Goal: Task Accomplishment & Management: Use online tool/utility

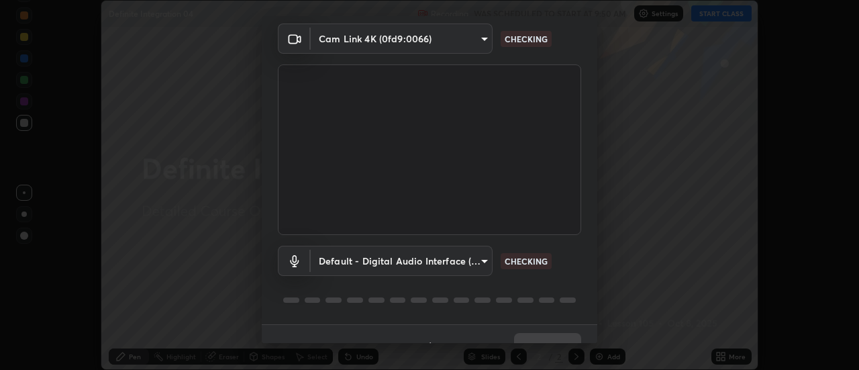
scroll to position [70, 0]
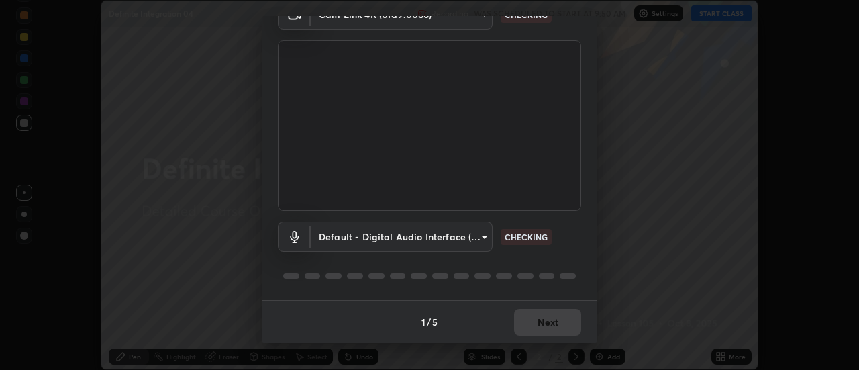
click at [552, 313] on button "Next" at bounding box center [547, 322] width 67 height 27
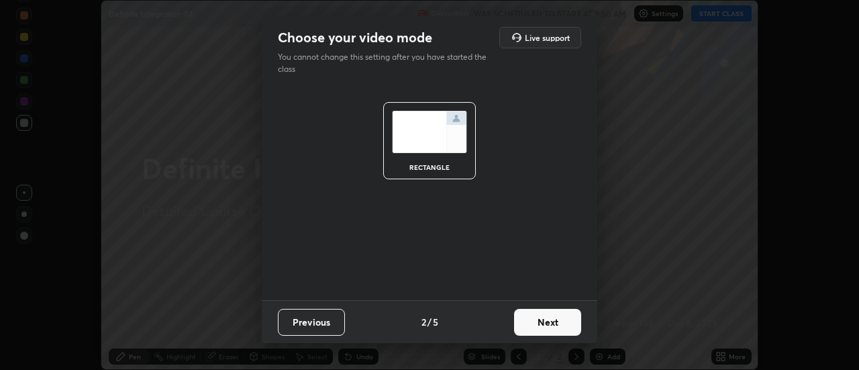
scroll to position [0, 0]
click at [552, 318] on button "Next" at bounding box center [547, 322] width 67 height 27
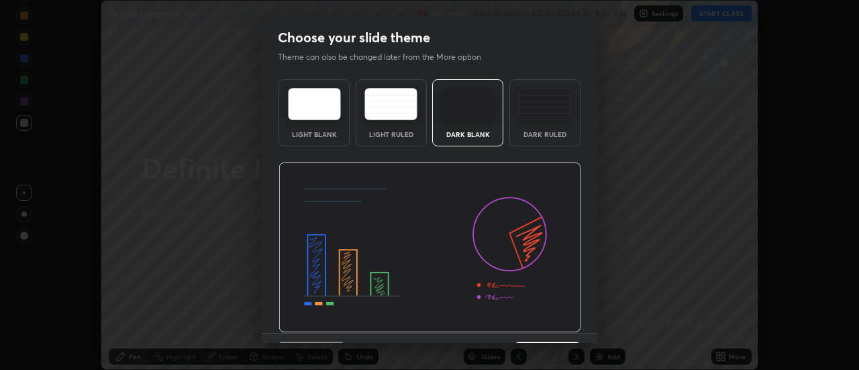
click at [553, 317] on img at bounding box center [430, 247] width 303 height 170
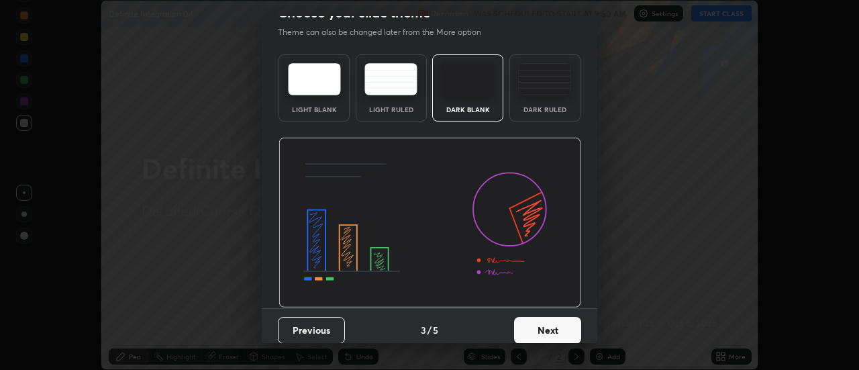
scroll to position [30, 0]
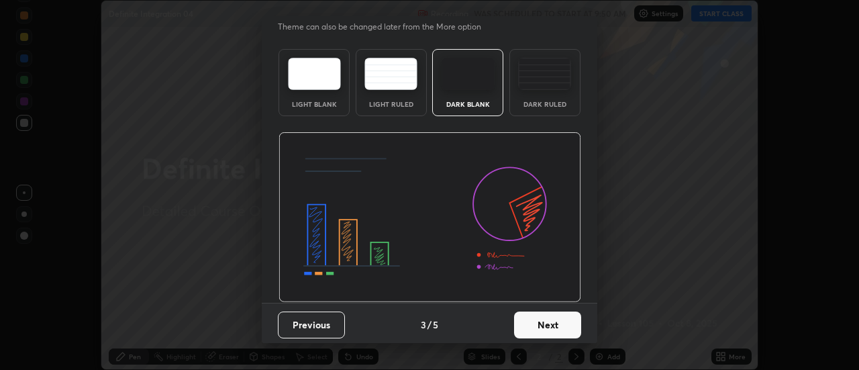
click at [552, 324] on button "Next" at bounding box center [547, 324] width 67 height 27
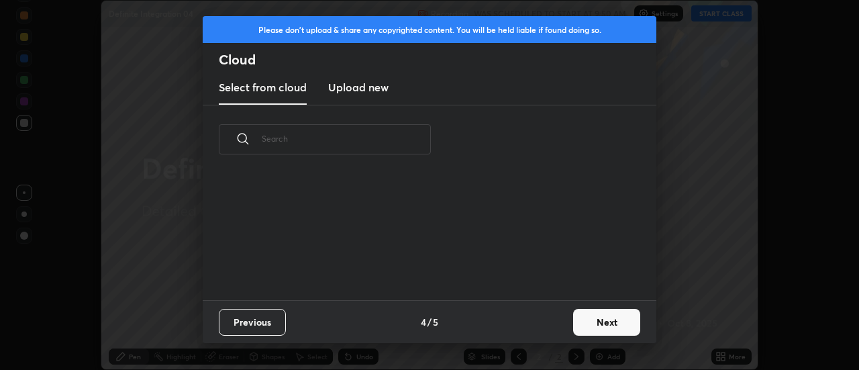
click at [575, 319] on button "Next" at bounding box center [606, 322] width 67 height 27
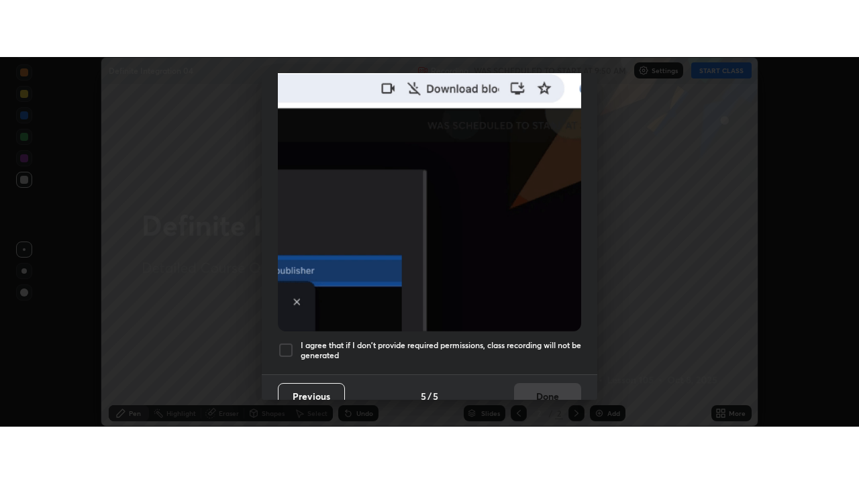
scroll to position [344, 0]
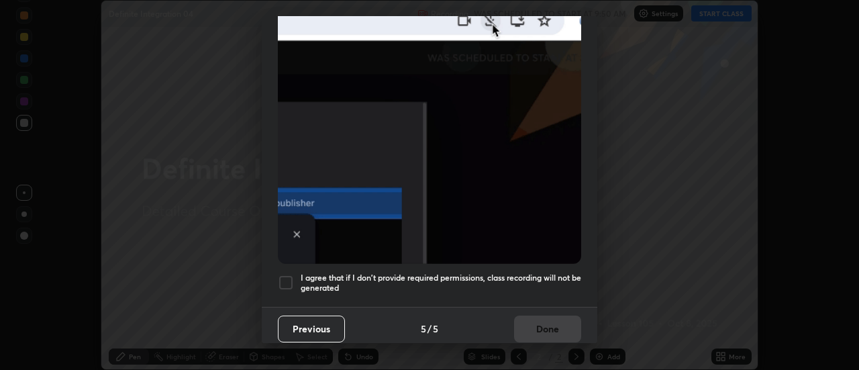
click at [517, 279] on h5 "I agree that if I don't provide required permissions, class recording will not …" at bounding box center [441, 283] width 281 height 21
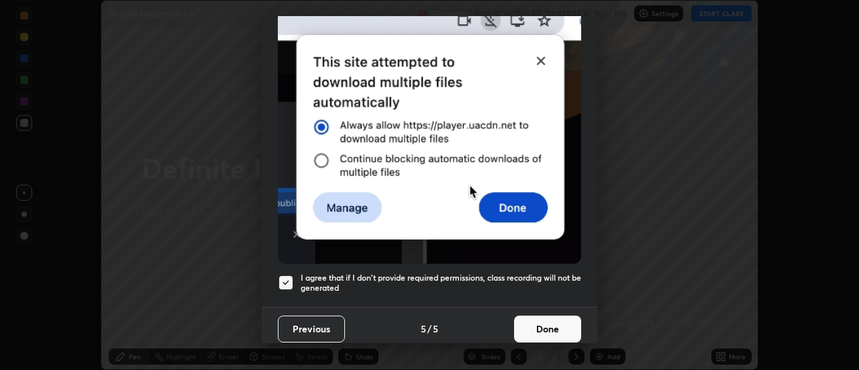
click at [529, 317] on button "Done" at bounding box center [547, 328] width 67 height 27
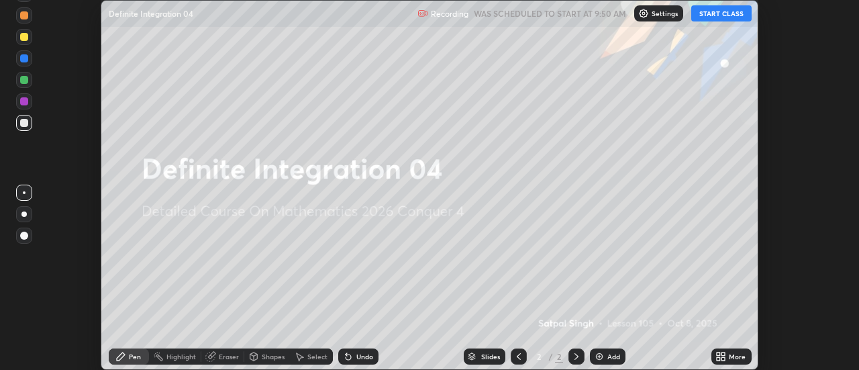
click at [715, 12] on button "START CLASS" at bounding box center [721, 13] width 60 height 16
click at [725, 358] on icon at bounding box center [723, 358] width 3 height 3
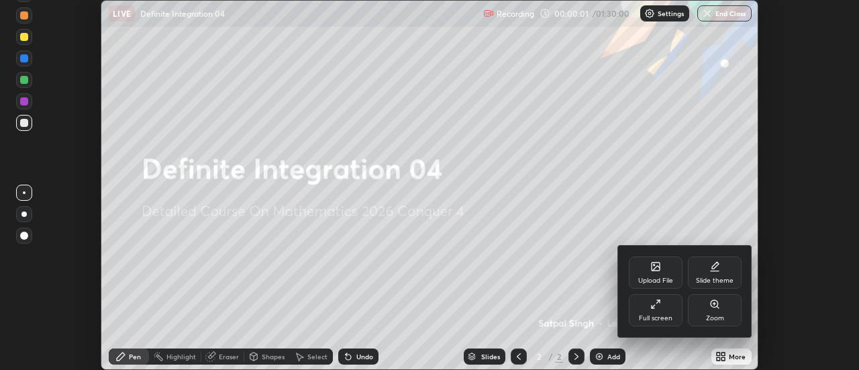
click at [650, 319] on div "Full screen" at bounding box center [656, 318] width 34 height 7
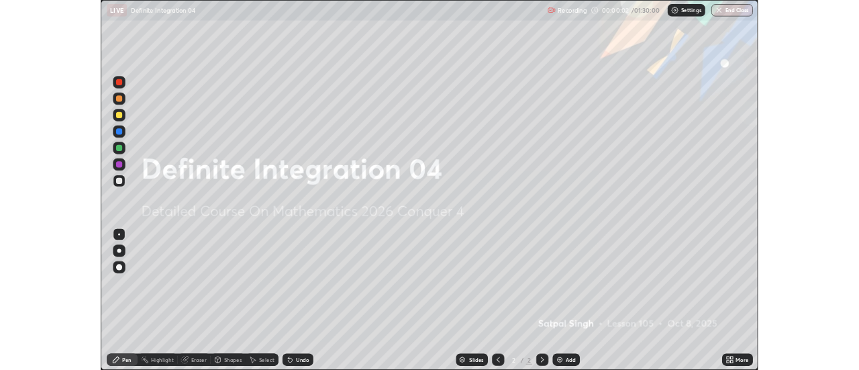
scroll to position [483, 859]
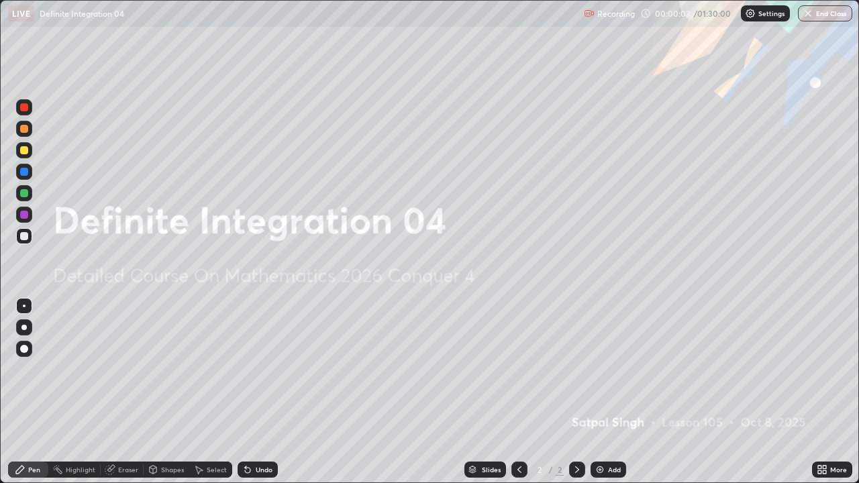
click at [604, 369] on div "Add" at bounding box center [609, 470] width 36 height 16
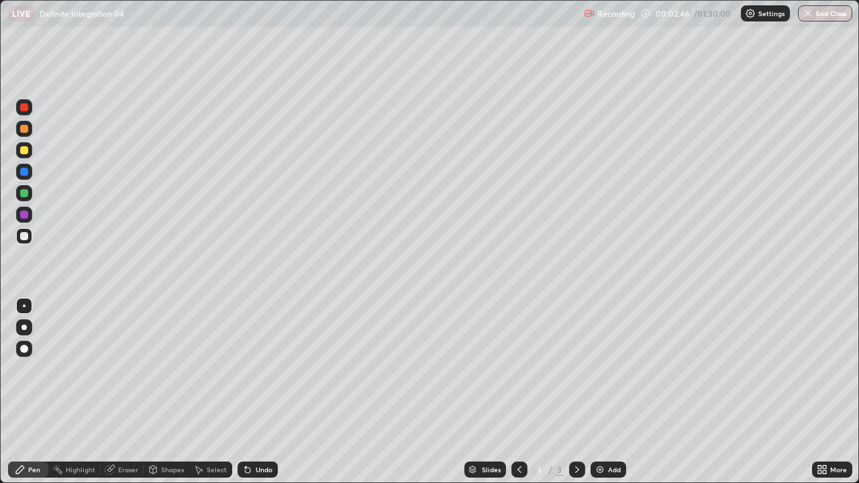
click at [269, 369] on div "Undo" at bounding box center [264, 469] width 17 height 7
click at [136, 369] on div "Eraser" at bounding box center [128, 469] width 20 height 7
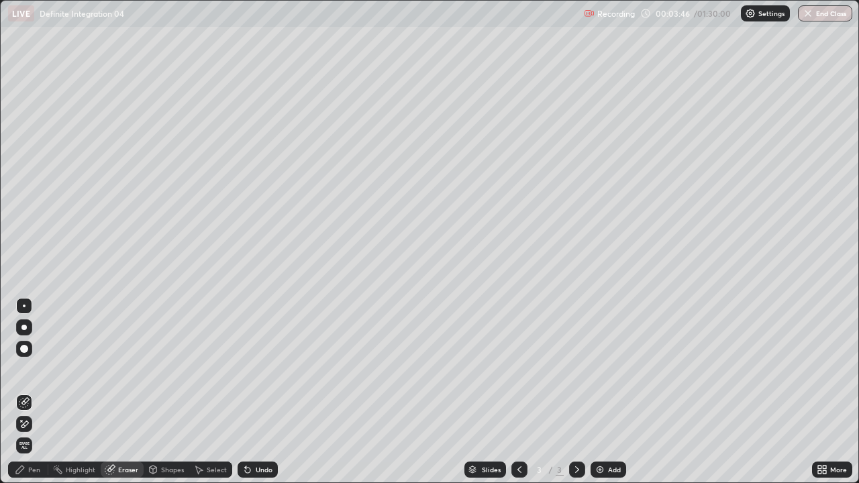
click at [21, 369] on icon at bounding box center [21, 420] width 1 height 1
click at [36, 369] on div "Pen" at bounding box center [34, 469] width 12 height 7
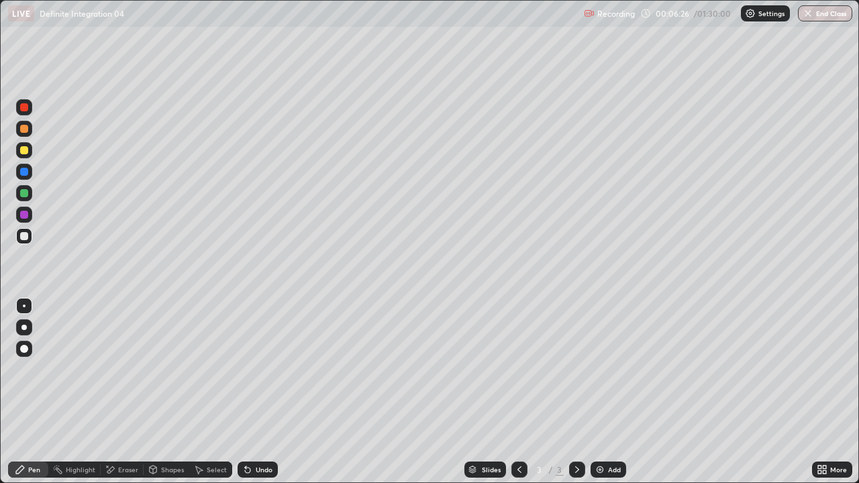
click at [225, 369] on div "Select" at bounding box center [217, 469] width 20 height 7
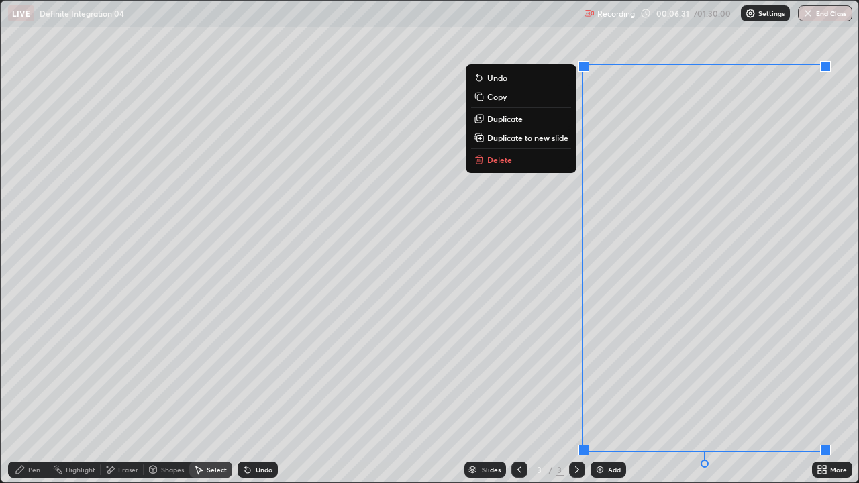
click at [567, 139] on p "Duplicate to new slide" at bounding box center [527, 137] width 81 height 11
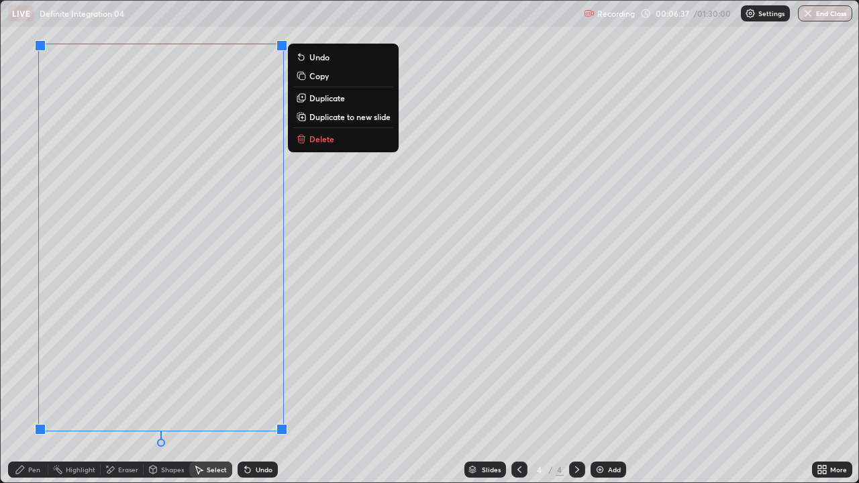
click at [113, 369] on icon at bounding box center [110, 469] width 11 height 11
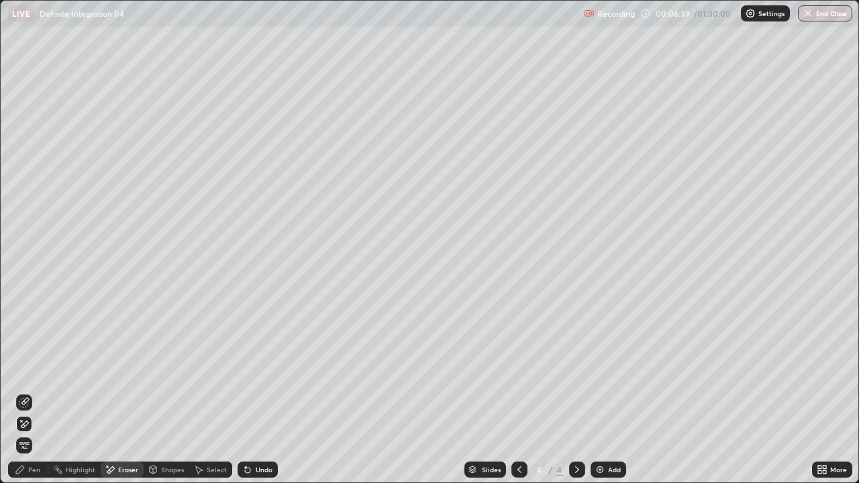
click at [33, 369] on div "Pen" at bounding box center [34, 469] width 12 height 7
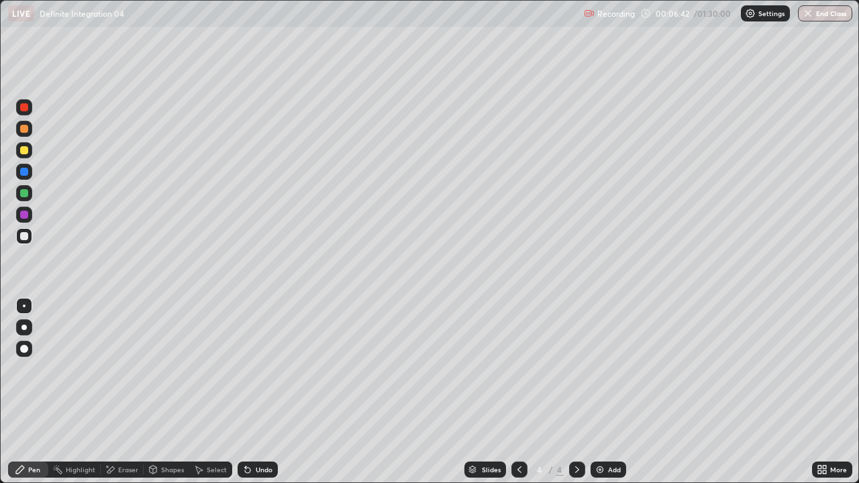
click at [819, 369] on icon at bounding box center [822, 469] width 11 height 11
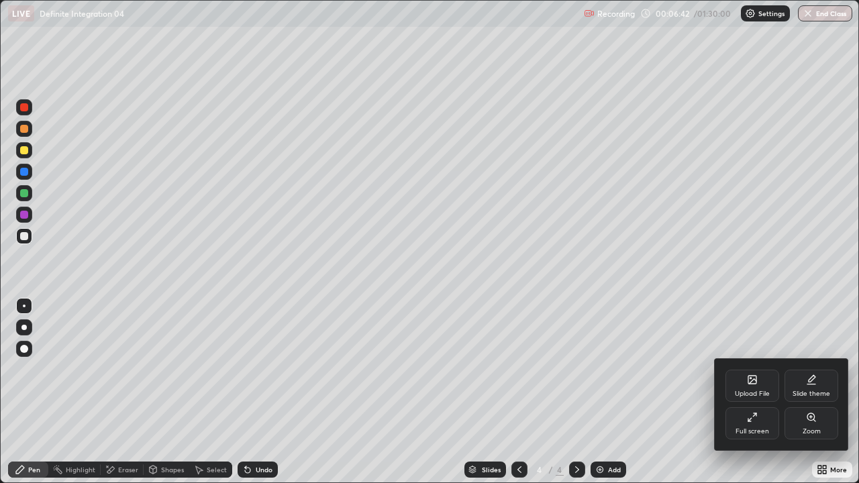
click at [767, 369] on div "Full screen" at bounding box center [753, 431] width 34 height 7
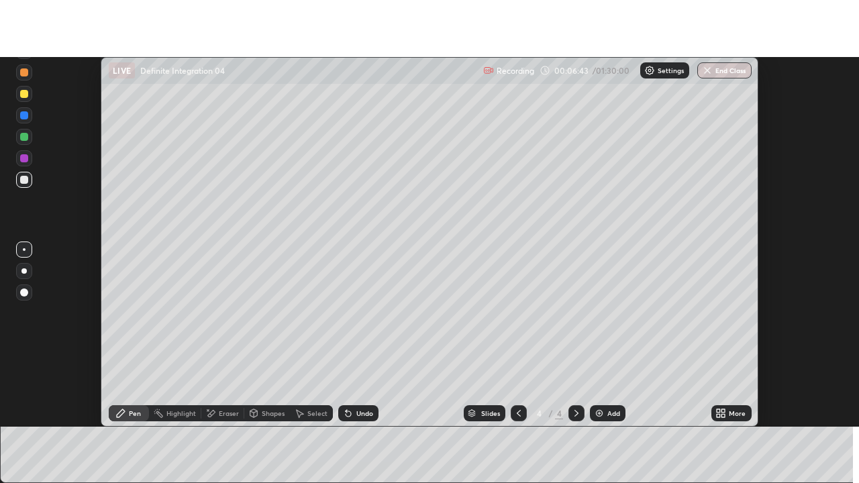
scroll to position [66752, 66262]
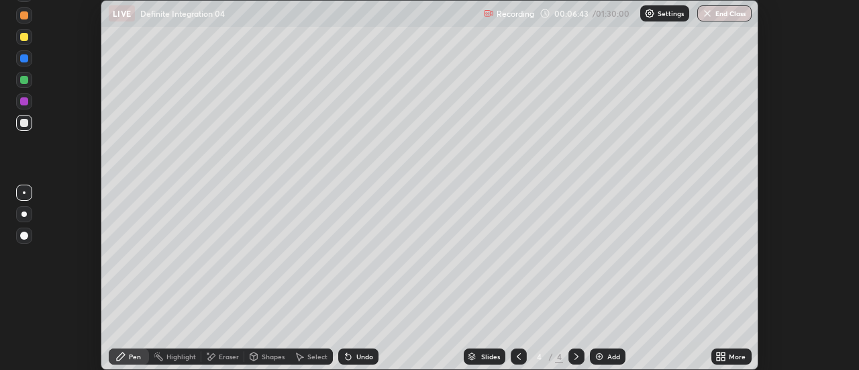
click at [734, 358] on div "More" at bounding box center [737, 356] width 17 height 7
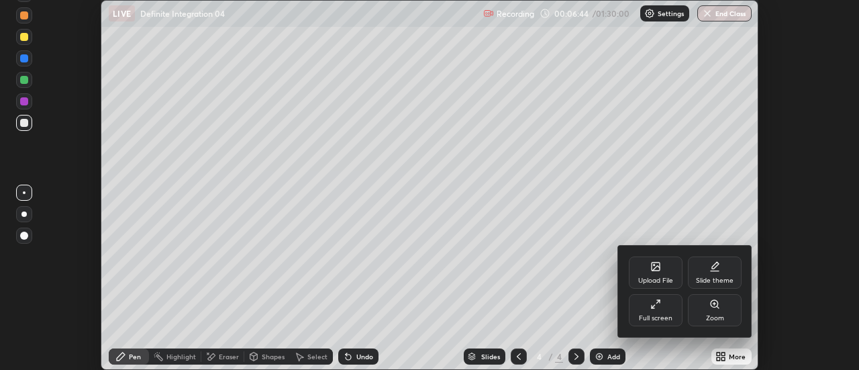
click at [661, 315] on div "Full screen" at bounding box center [656, 318] width 34 height 7
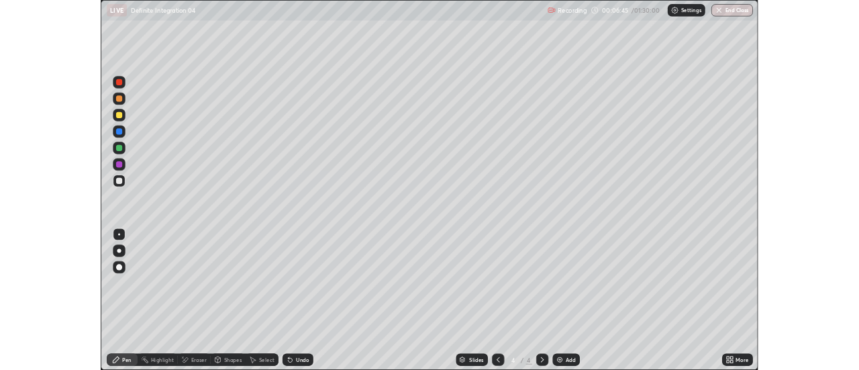
scroll to position [483, 859]
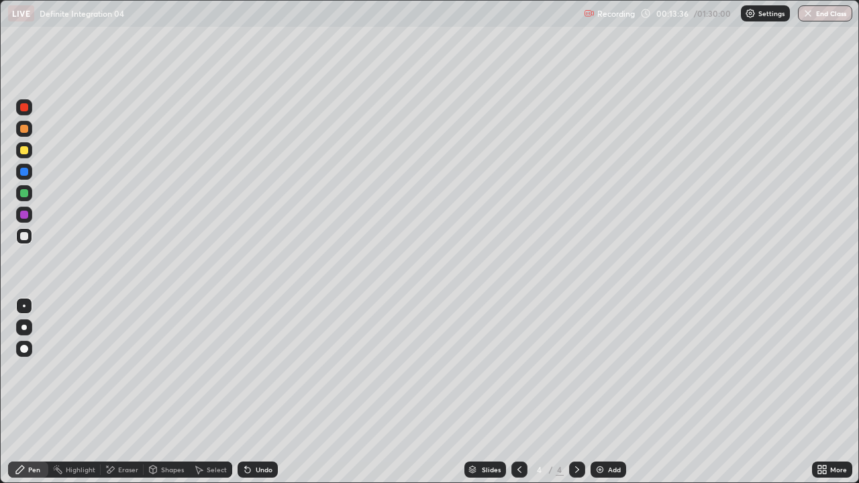
click at [267, 369] on div "Undo" at bounding box center [264, 469] width 17 height 7
click at [264, 369] on div "Undo" at bounding box center [264, 469] width 17 height 7
click at [138, 369] on div "Eraser" at bounding box center [122, 470] width 43 height 16
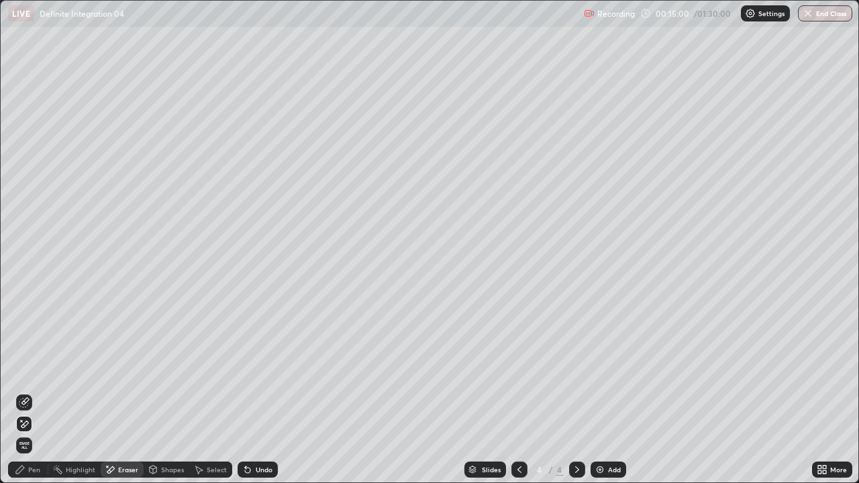
click at [40, 369] on div "Pen" at bounding box center [28, 470] width 40 height 16
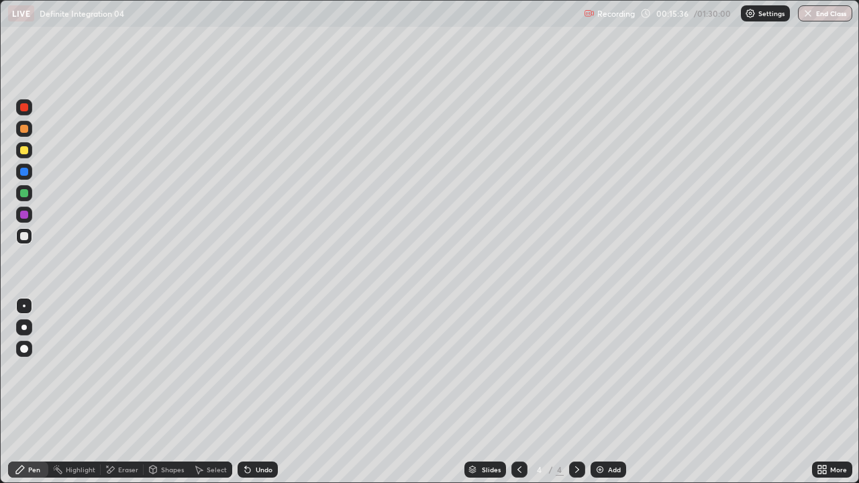
click at [216, 369] on div "Select" at bounding box center [217, 469] width 20 height 7
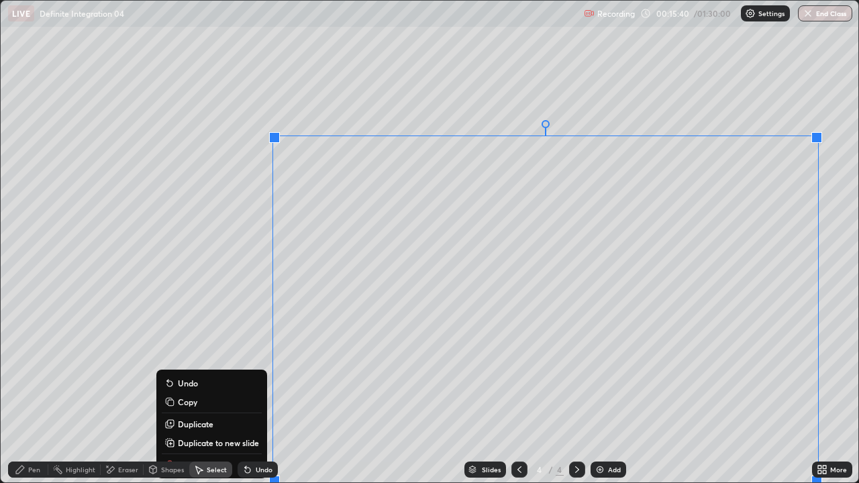
click at [219, 369] on p "Duplicate to new slide" at bounding box center [218, 443] width 81 height 11
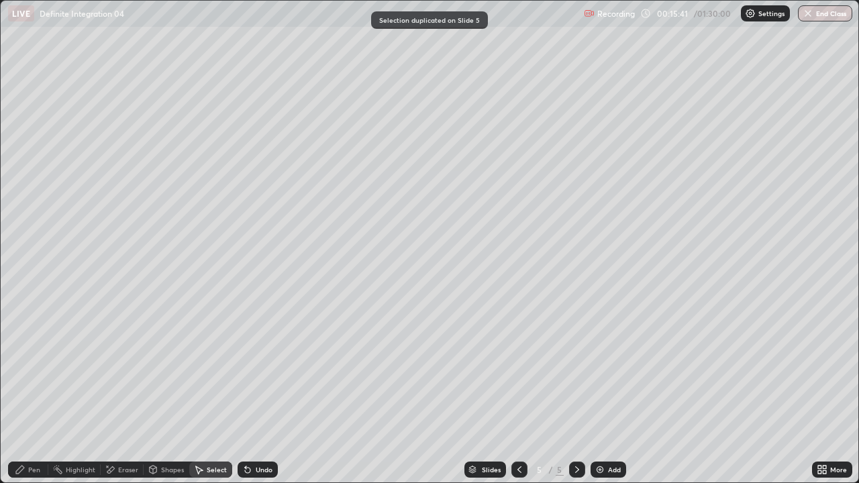
click at [36, 369] on div "Pen" at bounding box center [34, 469] width 12 height 7
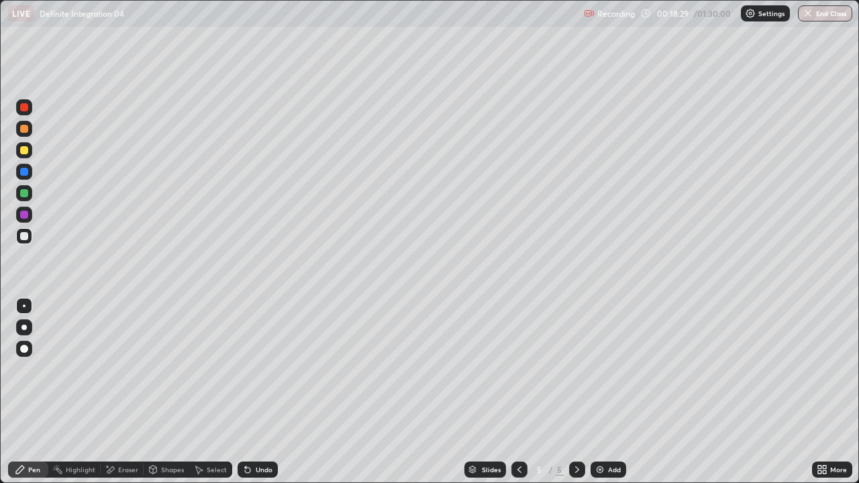
click at [217, 369] on div "Select" at bounding box center [217, 469] width 20 height 7
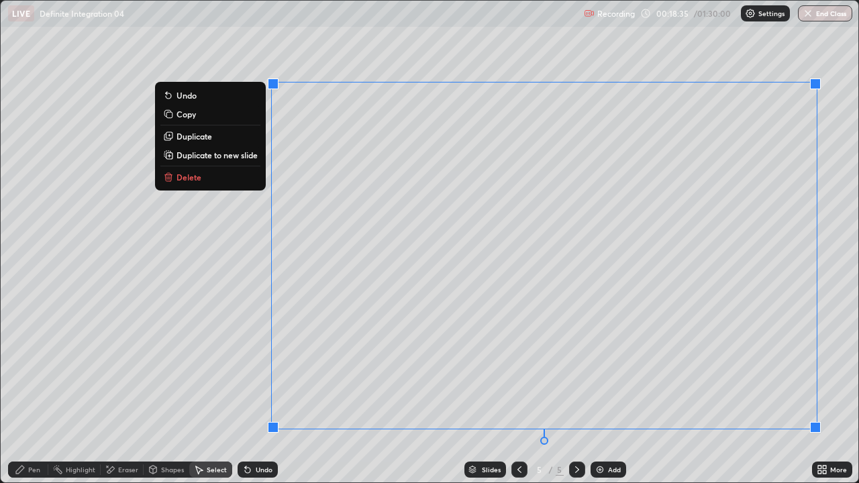
click at [183, 180] on p "Delete" at bounding box center [189, 177] width 25 height 11
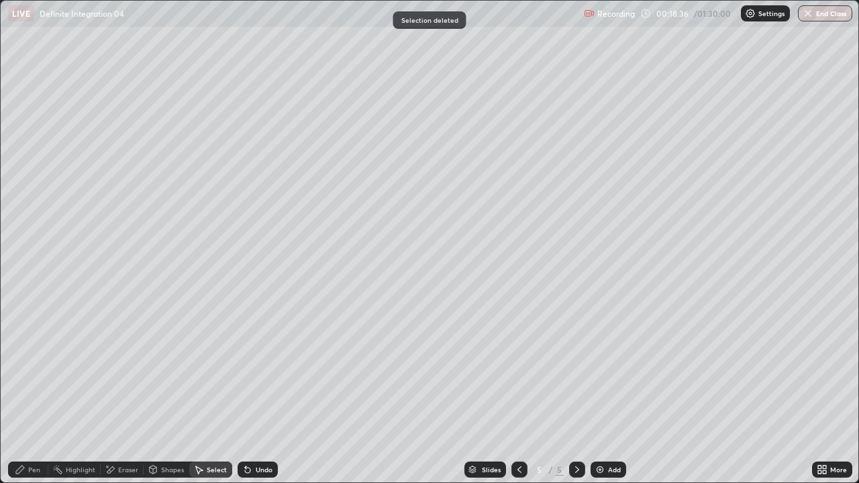
click at [30, 369] on div "Pen" at bounding box center [34, 469] width 12 height 7
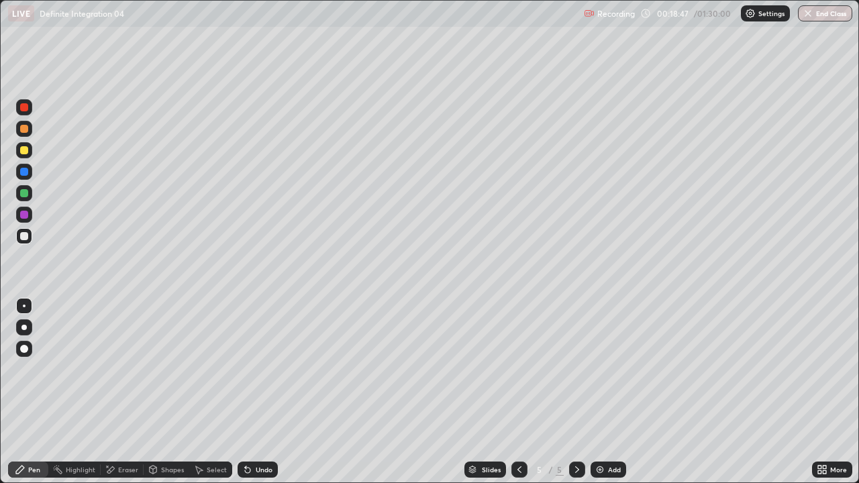
click at [824, 369] on icon at bounding box center [824, 467] width 3 height 3
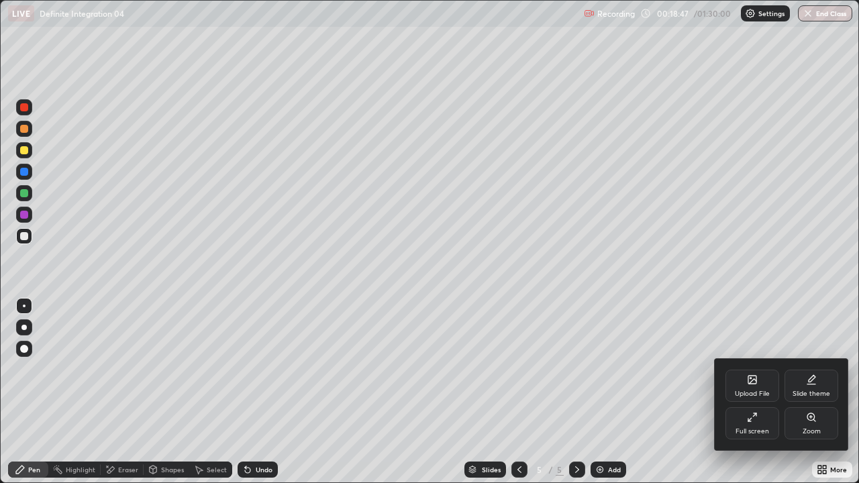
click at [753, 369] on div "Full screen" at bounding box center [753, 431] width 34 height 7
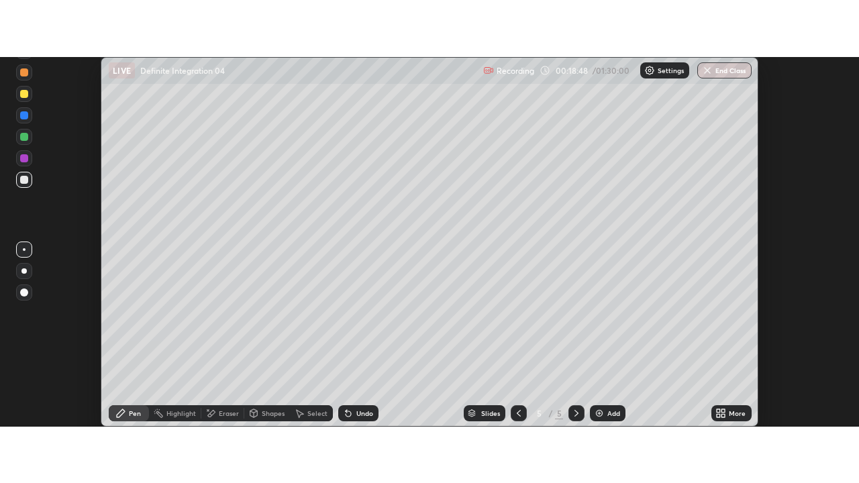
scroll to position [66752, 66262]
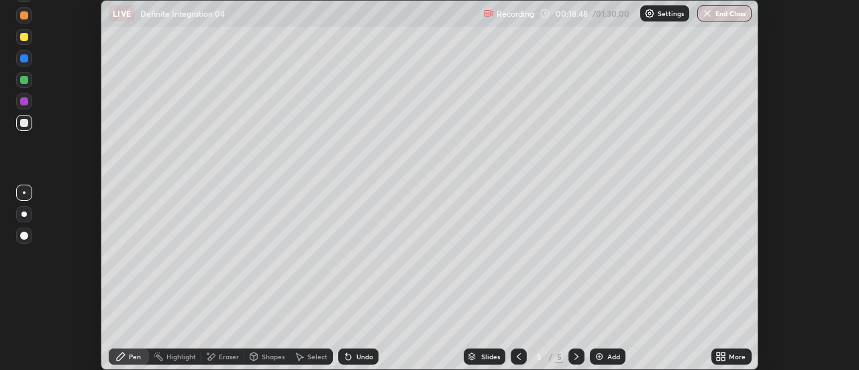
click at [740, 356] on div "More" at bounding box center [737, 356] width 17 height 7
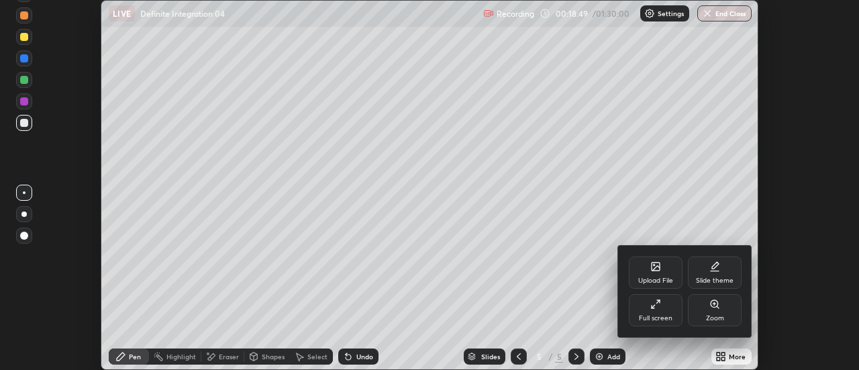
click at [669, 318] on div "Full screen" at bounding box center [656, 318] width 34 height 7
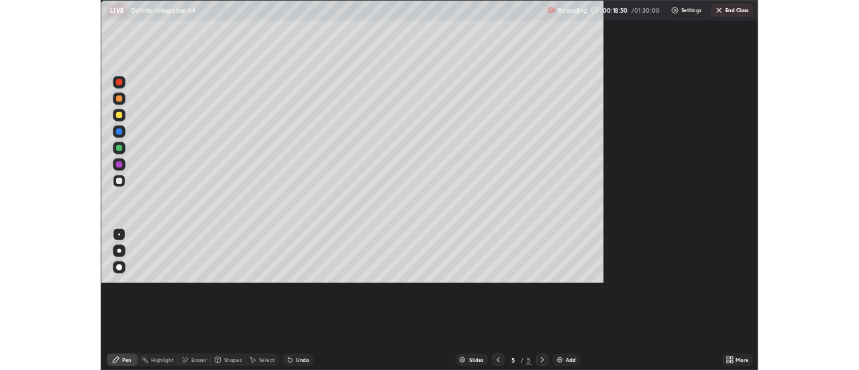
scroll to position [483, 859]
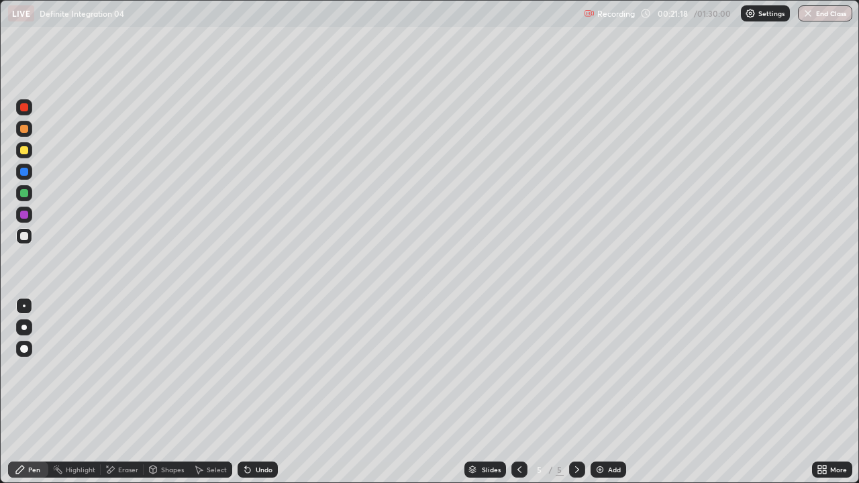
click at [246, 369] on icon at bounding box center [247, 470] width 5 height 5
click at [114, 369] on icon at bounding box center [110, 469] width 11 height 11
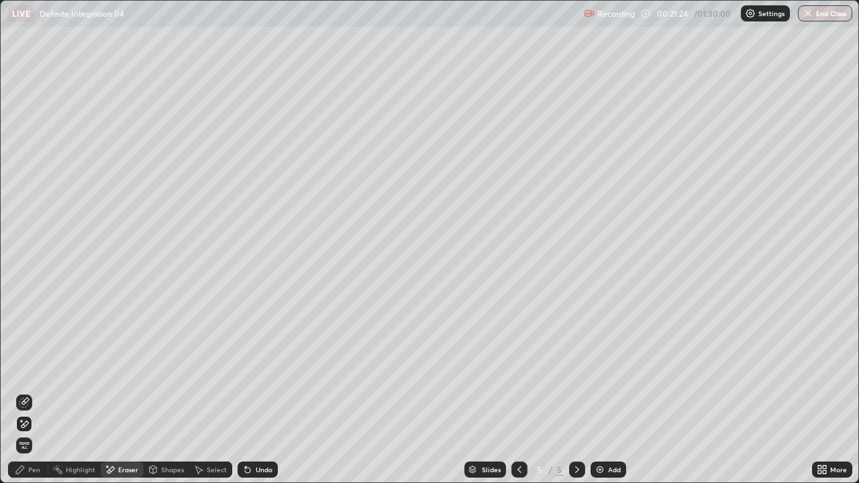
click at [30, 369] on div "Pen" at bounding box center [34, 469] width 12 height 7
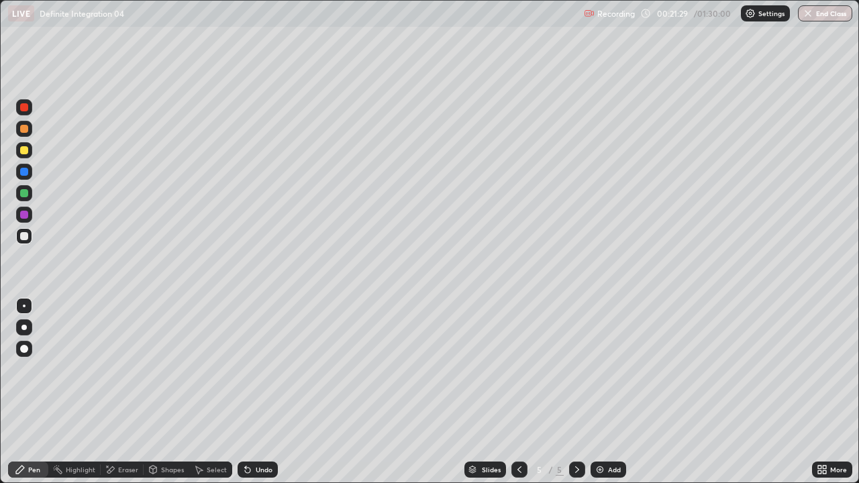
click at [246, 369] on icon at bounding box center [247, 470] width 5 height 5
click at [126, 369] on div "Eraser" at bounding box center [128, 469] width 20 height 7
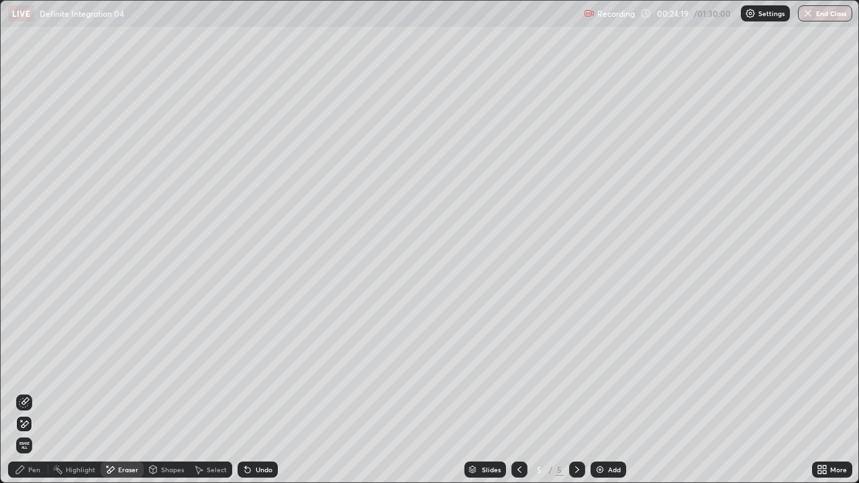
click at [209, 369] on div "Select" at bounding box center [217, 469] width 20 height 7
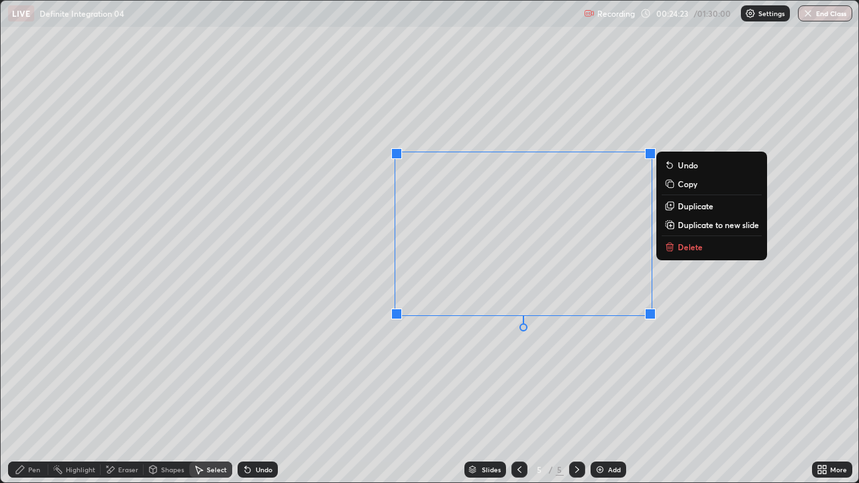
click at [671, 248] on icon at bounding box center [671, 247] width 0 height 3
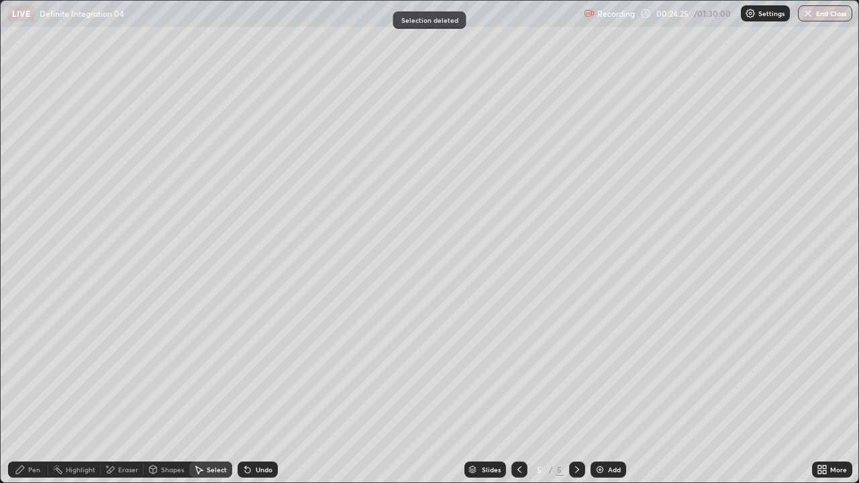
click at [38, 369] on div "Pen" at bounding box center [34, 469] width 12 height 7
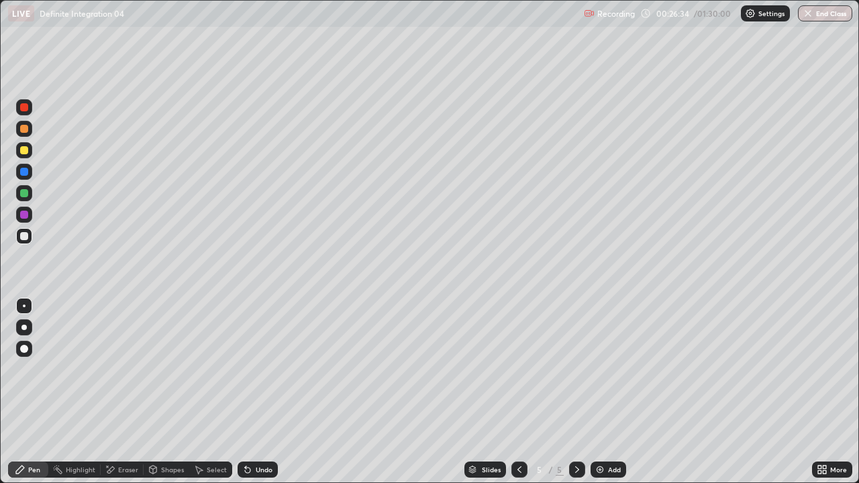
click at [131, 369] on div "Eraser" at bounding box center [128, 469] width 20 height 7
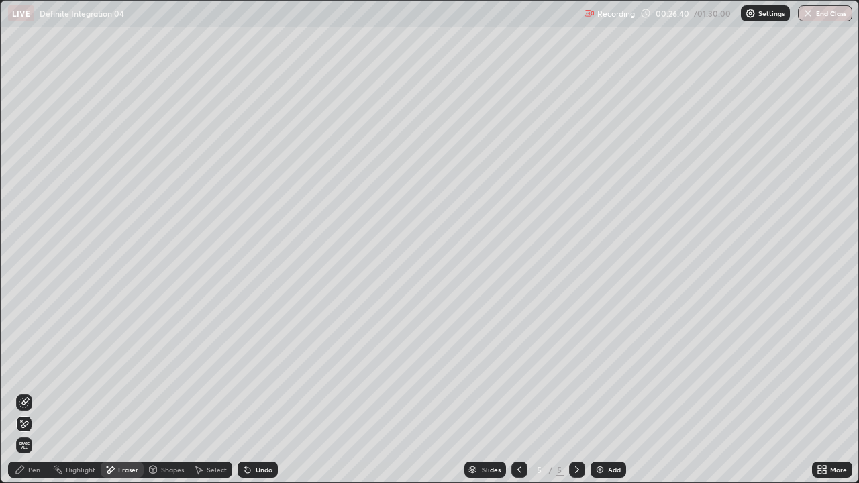
click at [24, 369] on icon at bounding box center [20, 469] width 11 height 11
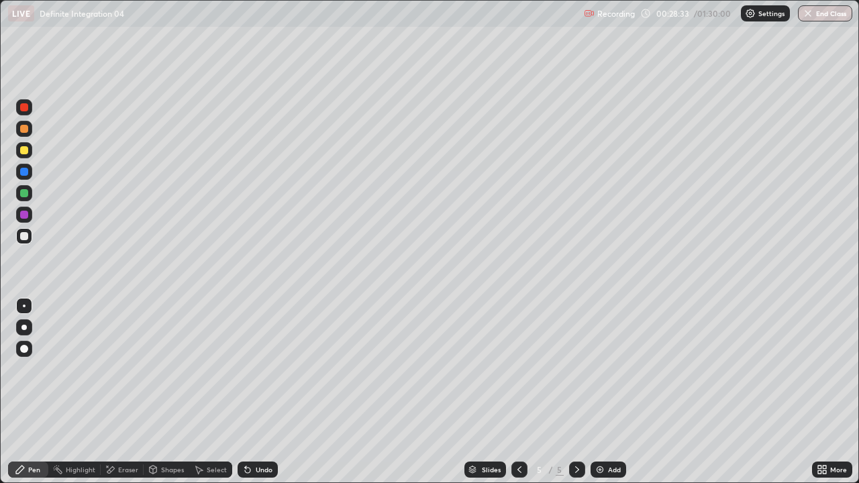
click at [599, 369] on img at bounding box center [600, 469] width 11 height 11
click at [268, 369] on div "Undo" at bounding box center [258, 470] width 40 height 16
click at [210, 369] on div "Select" at bounding box center [217, 469] width 20 height 7
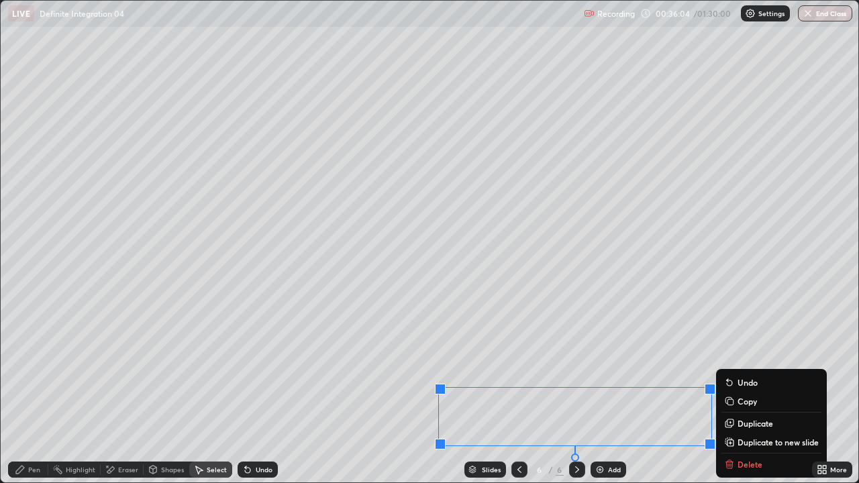
click at [737, 369] on button "Duplicate to new slide" at bounding box center [772, 442] width 100 height 16
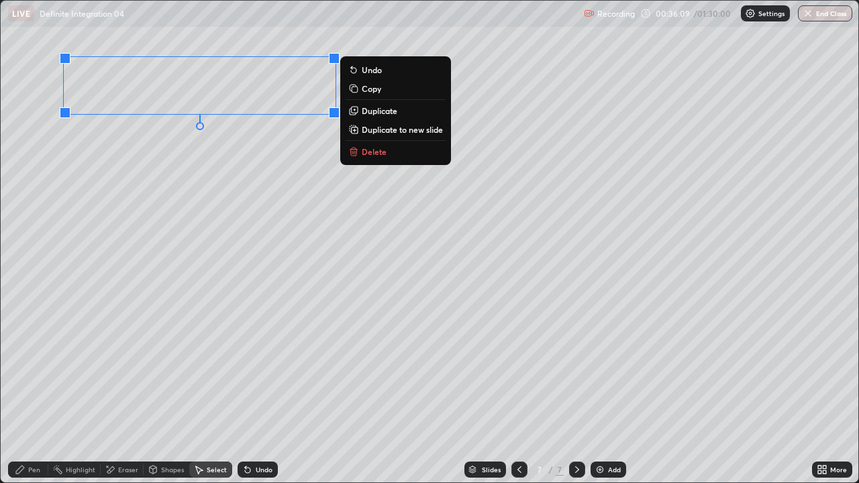
click at [38, 369] on div "Pen" at bounding box center [34, 469] width 12 height 7
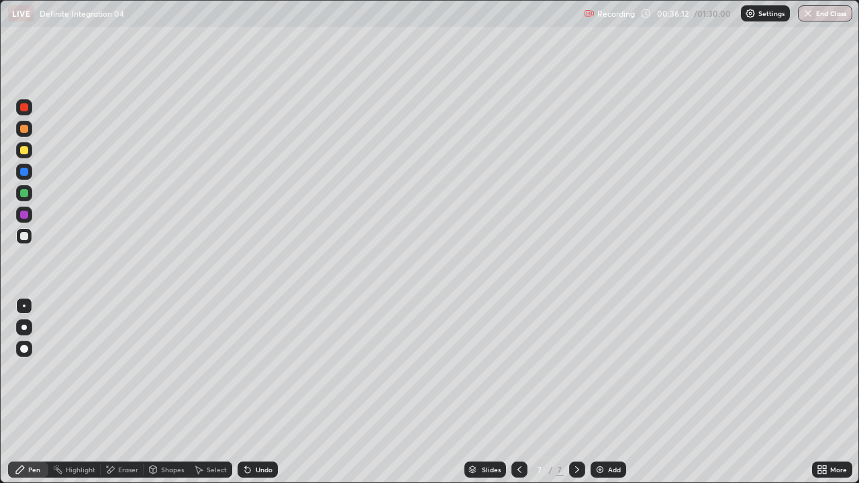
click at [818, 369] on icon at bounding box center [819, 472] width 3 height 3
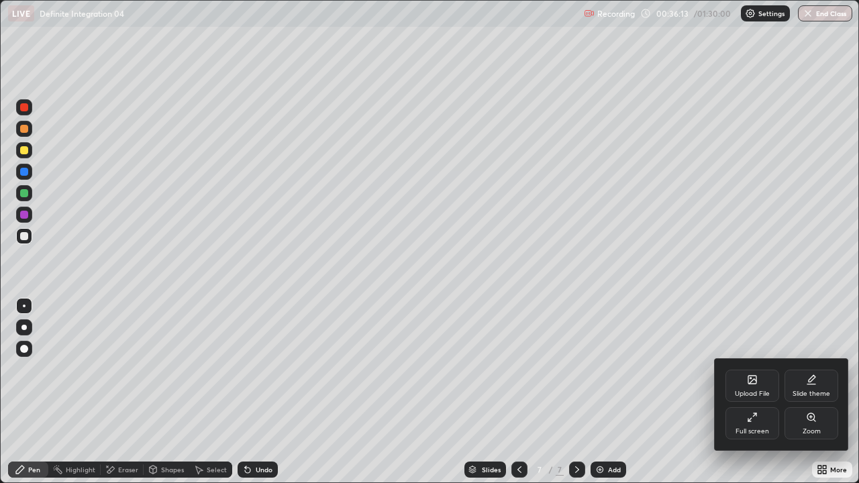
click at [762, 369] on div "Full screen" at bounding box center [753, 423] width 54 height 32
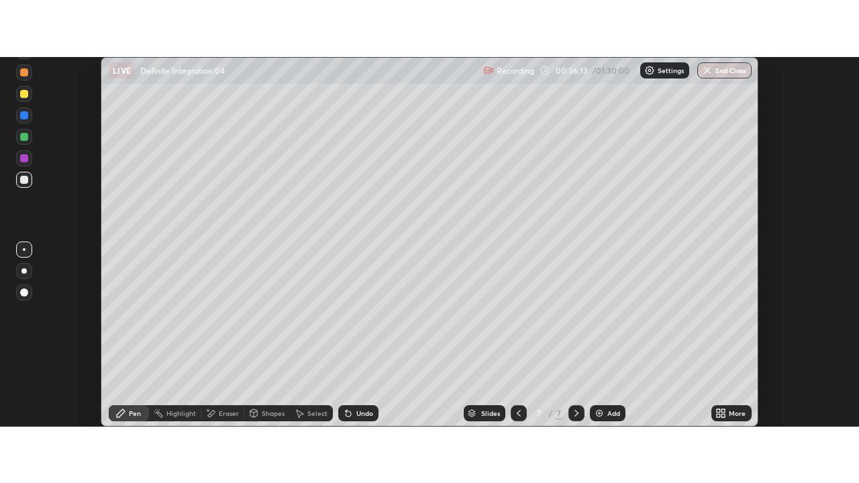
scroll to position [66752, 66262]
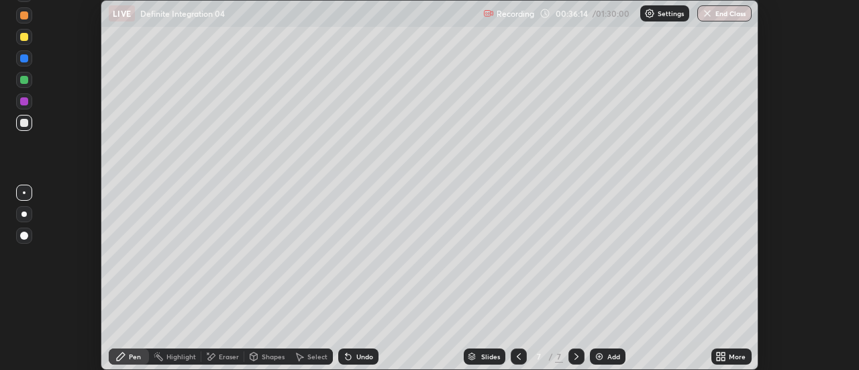
click at [724, 354] on icon at bounding box center [723, 353] width 3 height 3
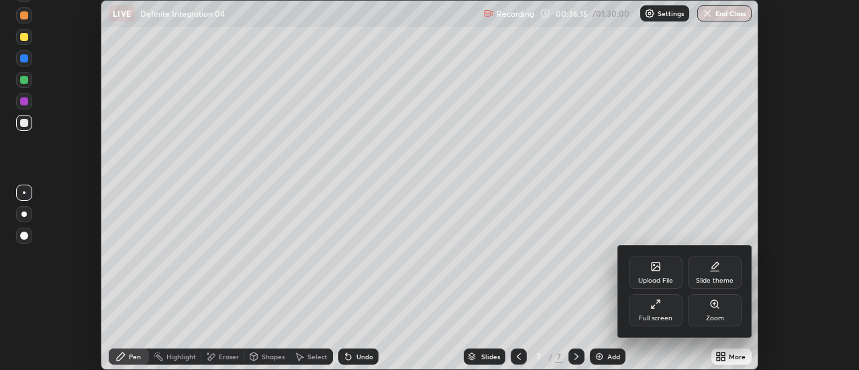
click at [670, 317] on div "Full screen" at bounding box center [656, 318] width 34 height 7
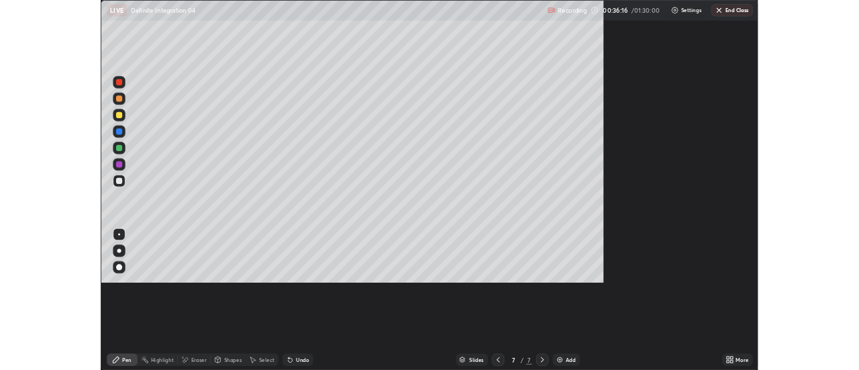
scroll to position [483, 859]
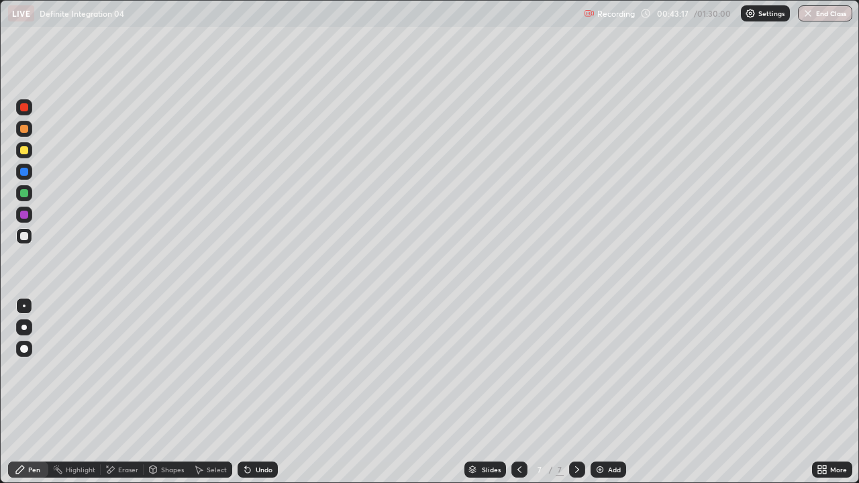
click at [196, 369] on icon at bounding box center [199, 470] width 7 height 8
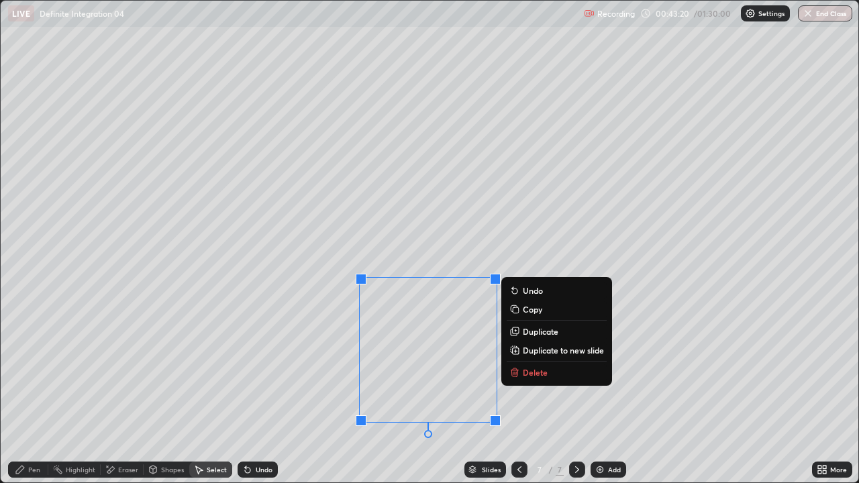
click at [535, 346] on p "Duplicate to new slide" at bounding box center [563, 350] width 81 height 11
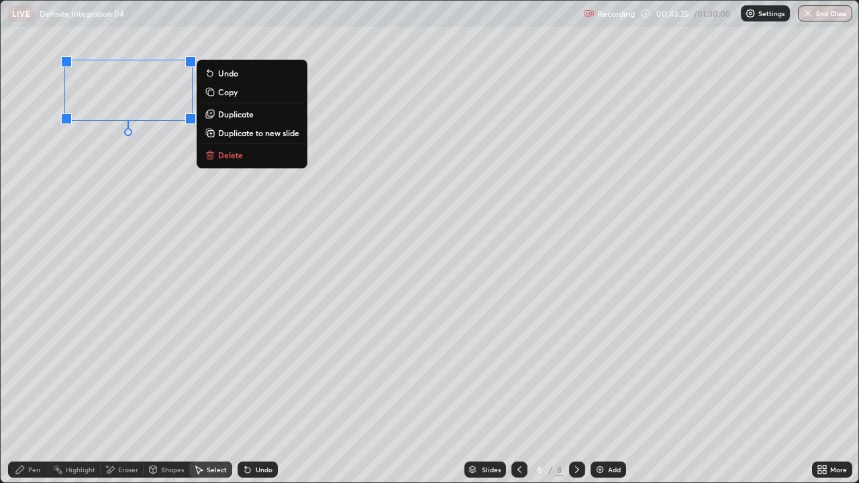
click at [34, 369] on div "Pen" at bounding box center [28, 470] width 40 height 16
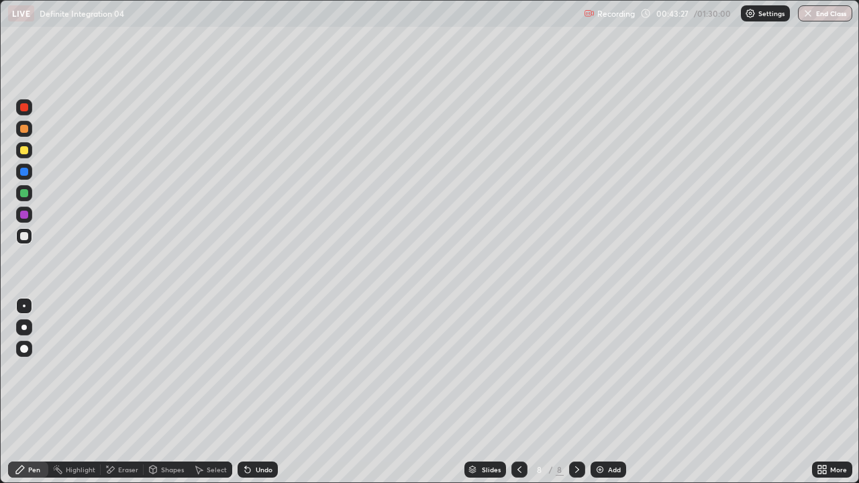
click at [217, 369] on div "Select" at bounding box center [217, 469] width 20 height 7
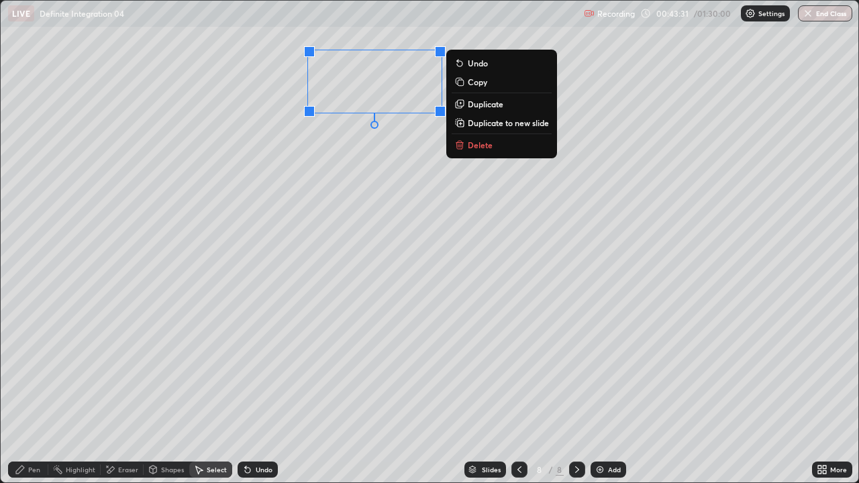
click at [381, 250] on div "0 ° Undo Copy Duplicate Duplicate to new slide Delete" at bounding box center [430, 242] width 858 height 482
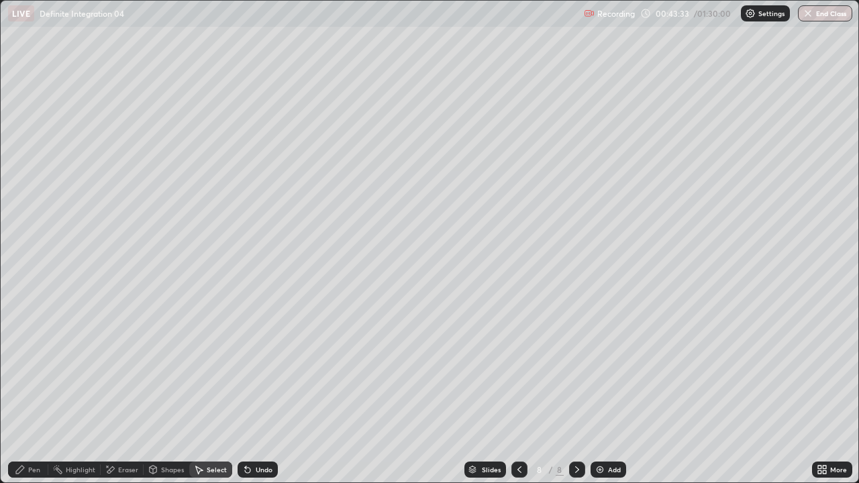
click at [37, 369] on div "Pen" at bounding box center [28, 470] width 40 height 16
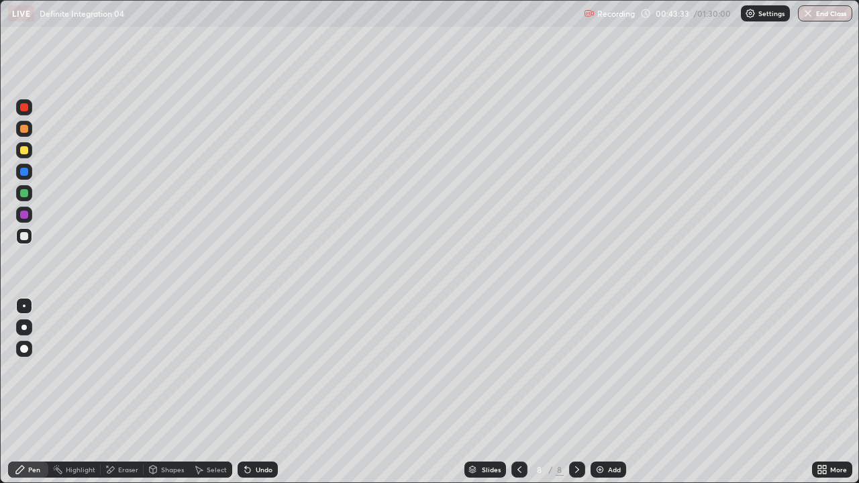
click at [38, 369] on div "Pen" at bounding box center [34, 469] width 12 height 7
click at [821, 369] on icon at bounding box center [819, 472] width 3 height 3
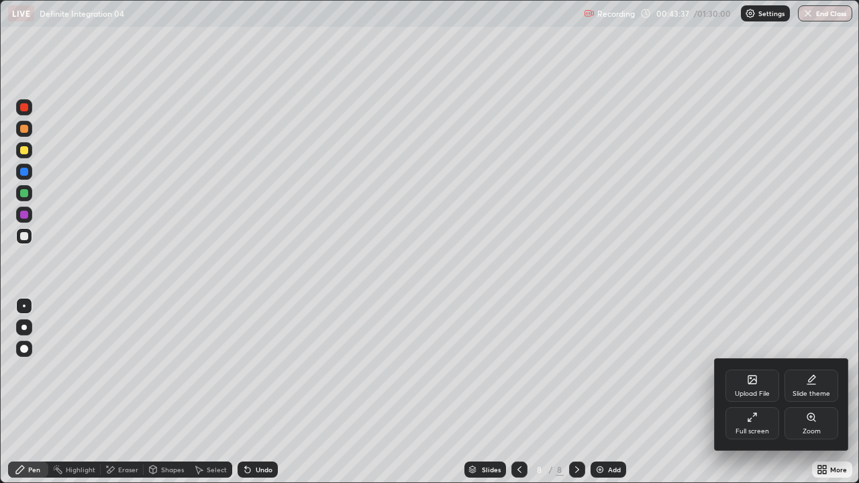
click at [760, 369] on div "Full screen" at bounding box center [753, 423] width 54 height 32
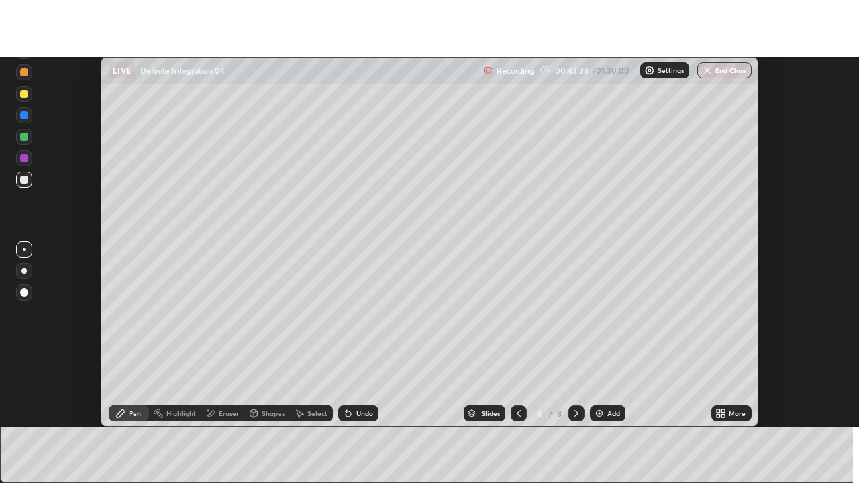
scroll to position [66752, 66262]
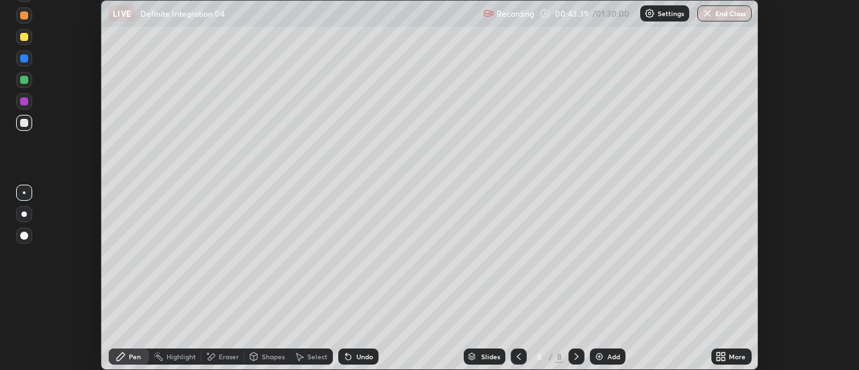
click at [730, 352] on div "More" at bounding box center [731, 356] width 40 height 16
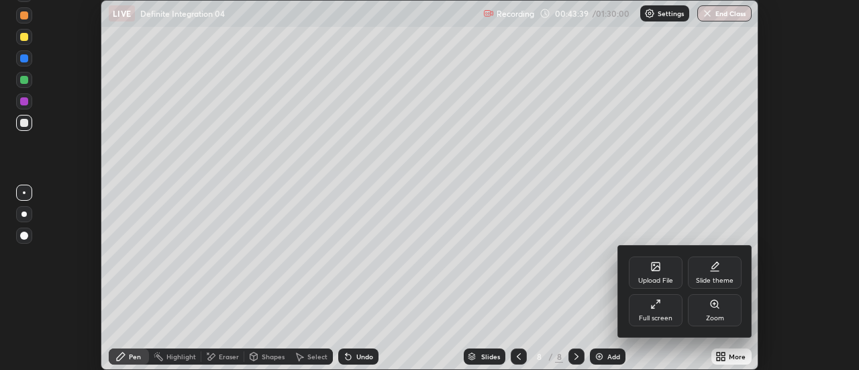
click at [668, 320] on div "Full screen" at bounding box center [656, 318] width 34 height 7
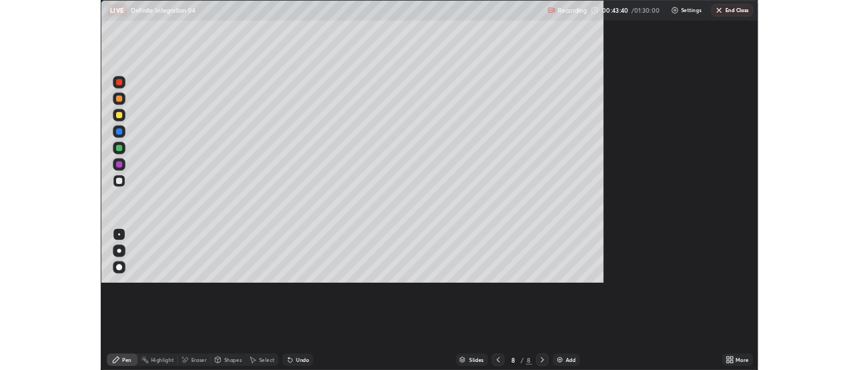
scroll to position [483, 859]
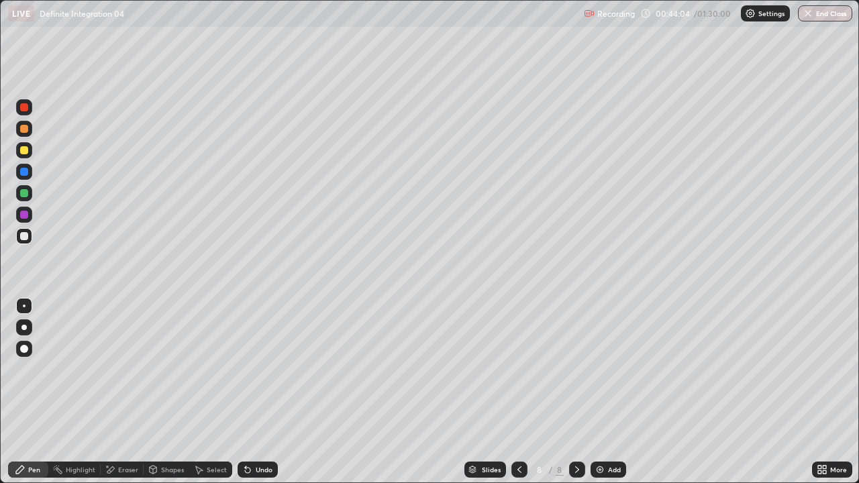
click at [246, 369] on icon at bounding box center [247, 470] width 5 height 5
click at [250, 369] on icon at bounding box center [247, 469] width 11 height 11
click at [248, 369] on icon at bounding box center [247, 470] width 5 height 5
click at [230, 369] on div "Select" at bounding box center [210, 470] width 43 height 16
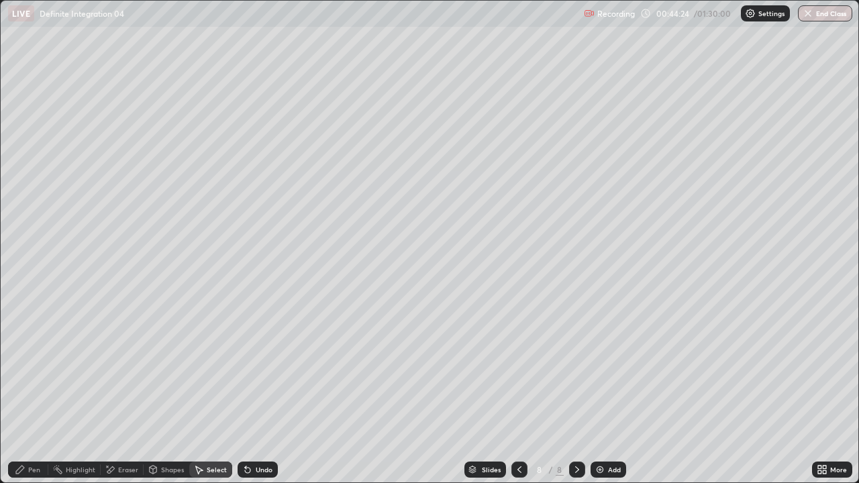
click at [245, 369] on icon at bounding box center [245, 466] width 1 height 1
click at [41, 369] on div "Pen" at bounding box center [28, 470] width 40 height 16
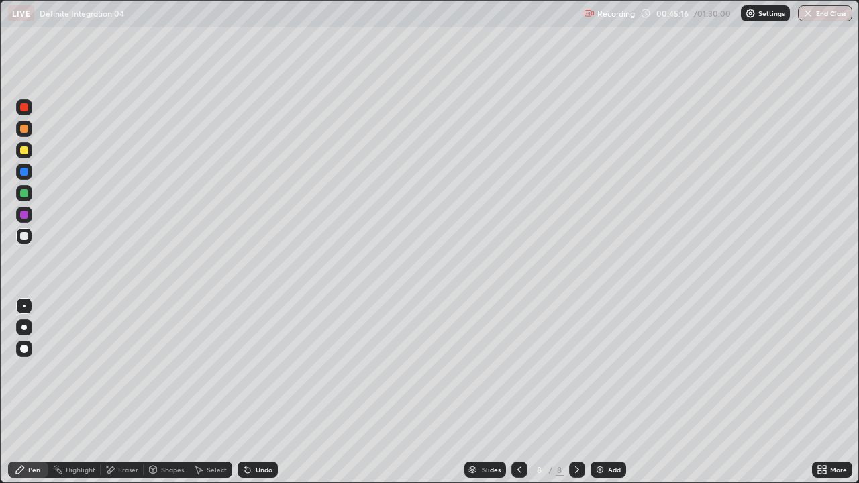
click at [514, 369] on icon at bounding box center [519, 469] width 11 height 11
click at [520, 369] on icon at bounding box center [519, 469] width 11 height 11
click at [569, 369] on div at bounding box center [577, 470] width 16 height 16
click at [575, 369] on icon at bounding box center [577, 469] width 11 height 11
click at [201, 369] on icon at bounding box center [198, 469] width 11 height 11
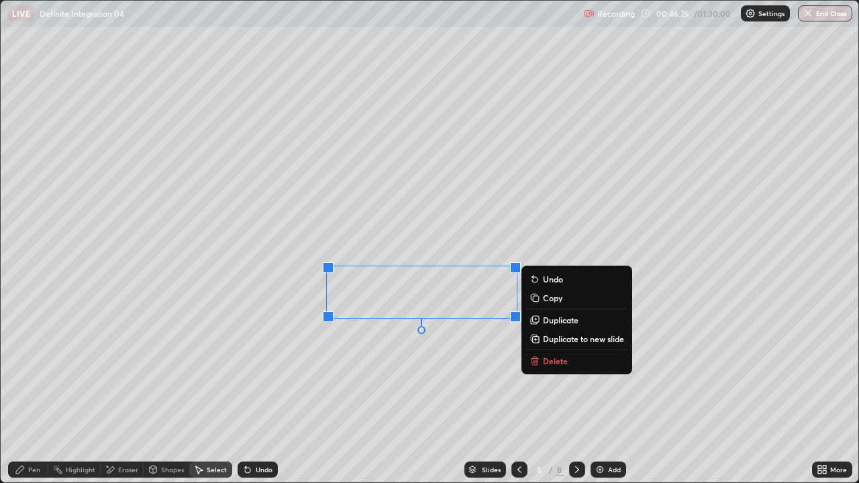
click at [537, 368] on button "Delete" at bounding box center [577, 361] width 100 height 16
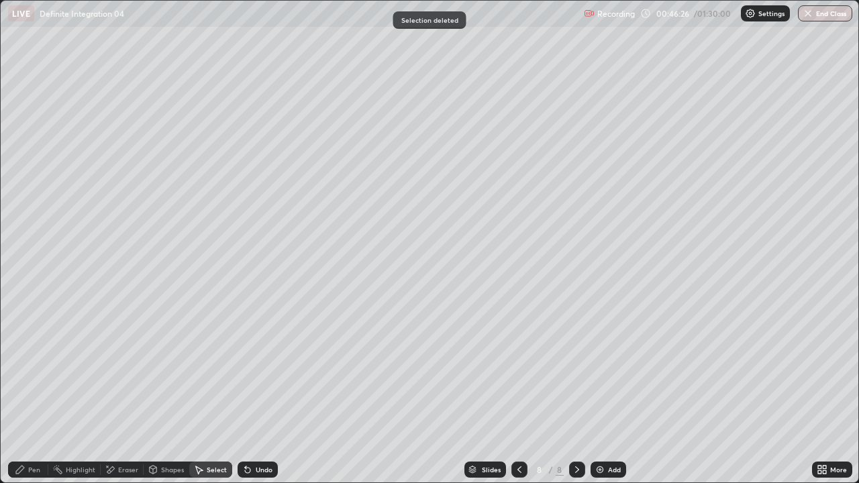
click at [22, 369] on div "Pen" at bounding box center [28, 470] width 40 height 16
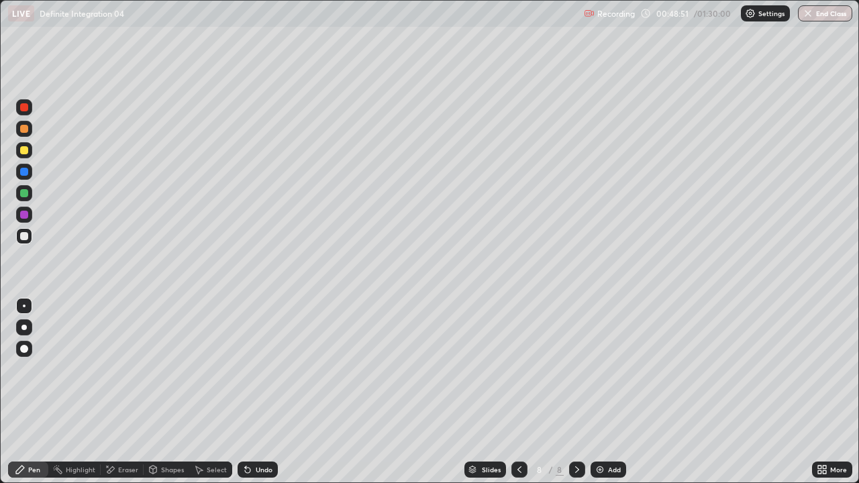
click at [222, 369] on div "Select" at bounding box center [217, 469] width 20 height 7
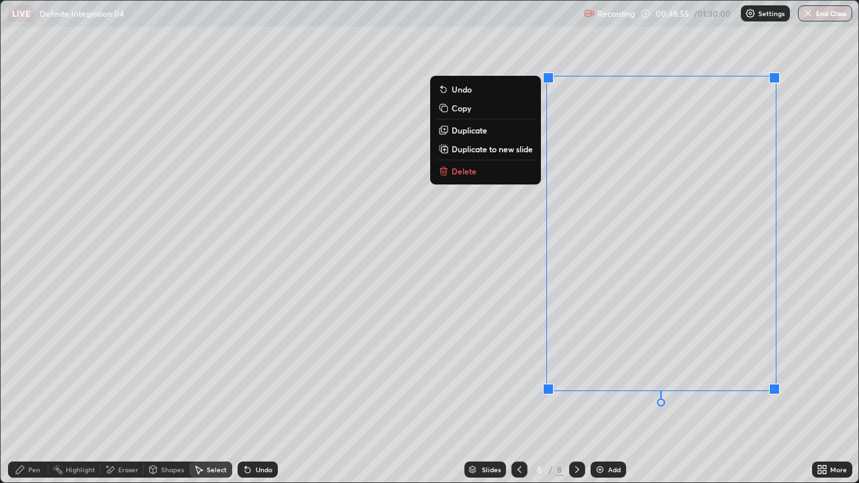
click at [458, 176] on p "Delete" at bounding box center [464, 171] width 25 height 11
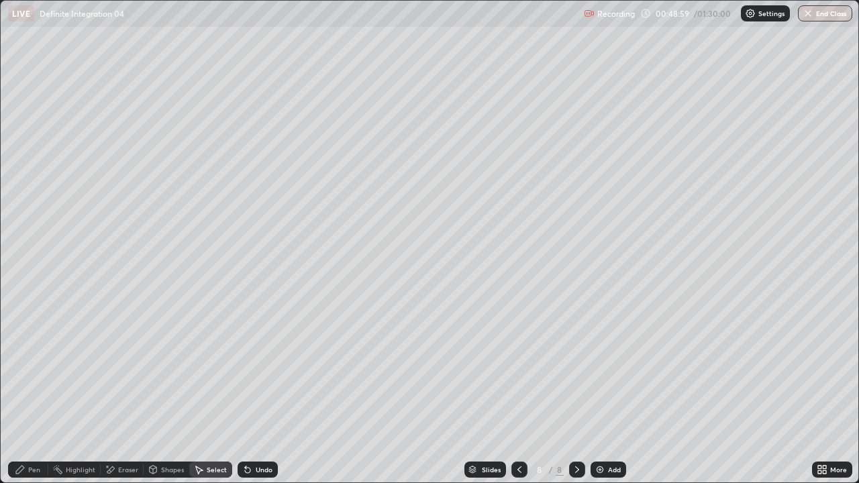
click at [31, 369] on div "Pen" at bounding box center [34, 469] width 12 height 7
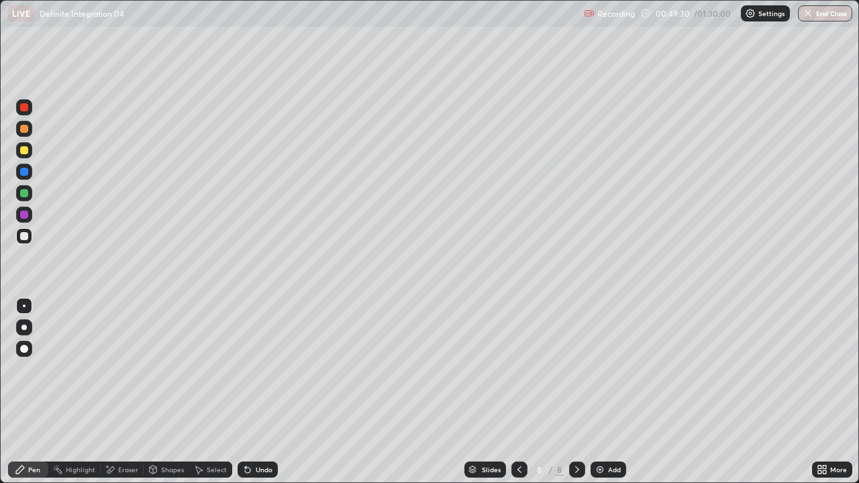
click at [122, 369] on div "Eraser" at bounding box center [122, 470] width 43 height 16
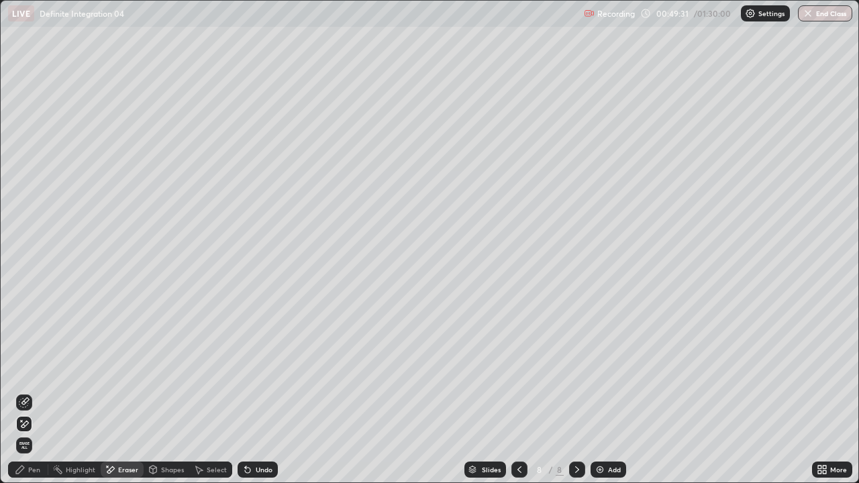
click at [35, 369] on div "Pen" at bounding box center [34, 469] width 12 height 7
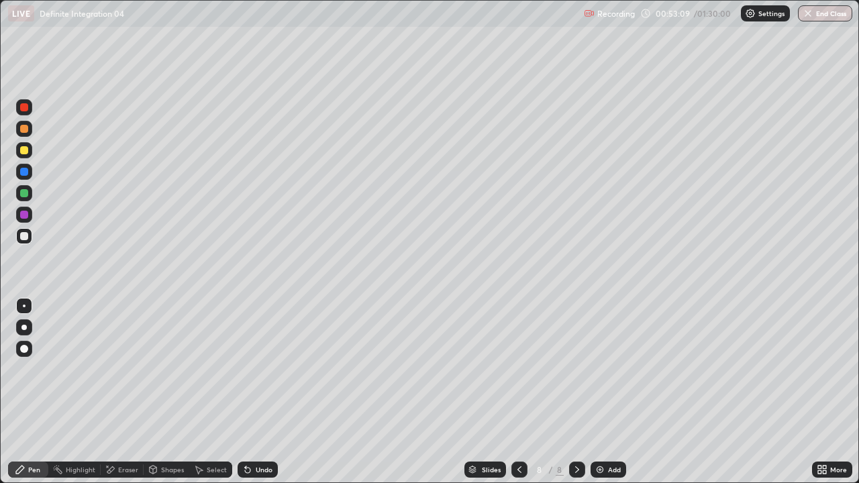
click at [122, 369] on div "Eraser" at bounding box center [128, 469] width 20 height 7
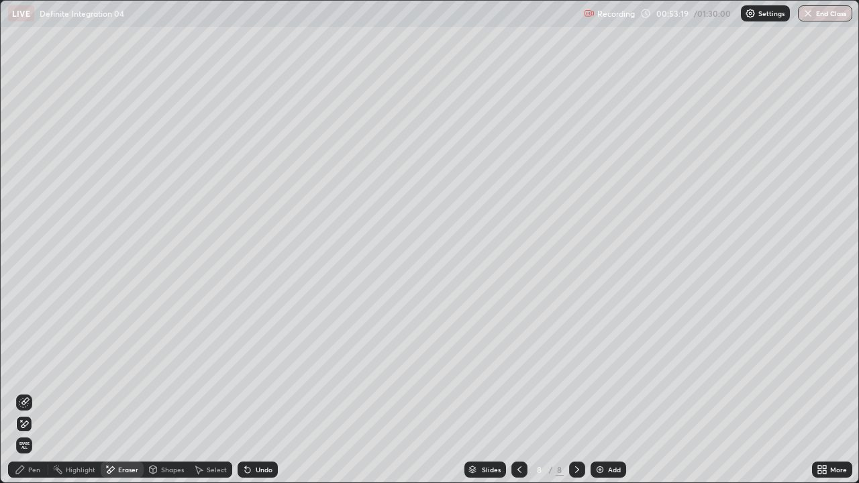
click at [39, 369] on div "Pen" at bounding box center [34, 469] width 12 height 7
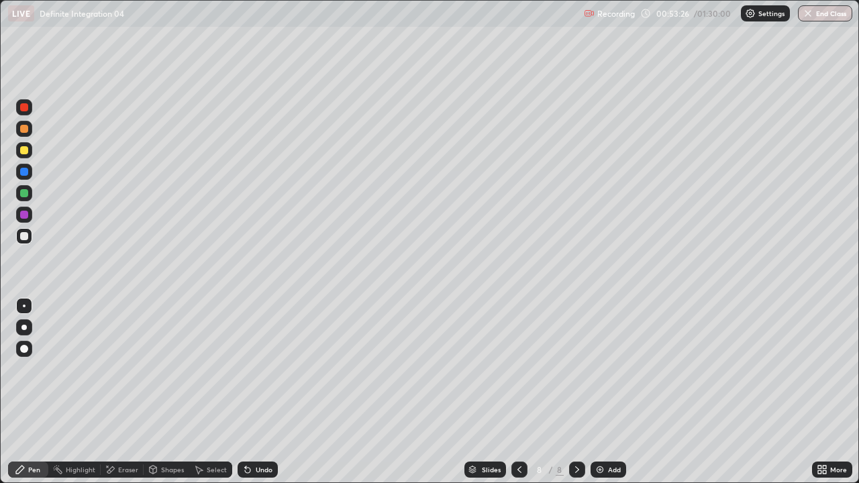
click at [599, 369] on img at bounding box center [600, 469] width 11 height 11
click at [270, 369] on div "Undo" at bounding box center [264, 469] width 17 height 7
click at [273, 369] on div "Undo" at bounding box center [258, 470] width 40 height 16
click at [518, 369] on icon at bounding box center [519, 469] width 11 height 11
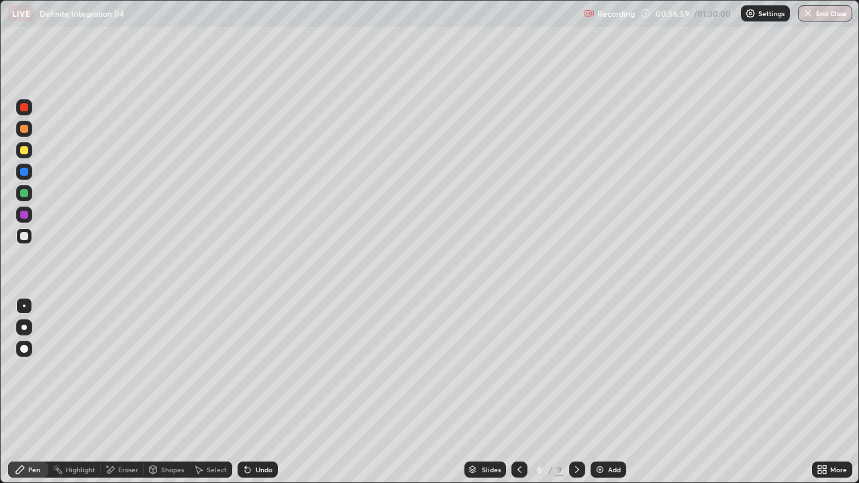
click at [518, 369] on icon at bounding box center [519, 469] width 11 height 11
click at [517, 369] on icon at bounding box center [519, 469] width 11 height 11
click at [581, 369] on div at bounding box center [577, 469] width 16 height 27
click at [584, 369] on div at bounding box center [577, 469] width 16 height 27
click at [583, 369] on div at bounding box center [577, 470] width 16 height 16
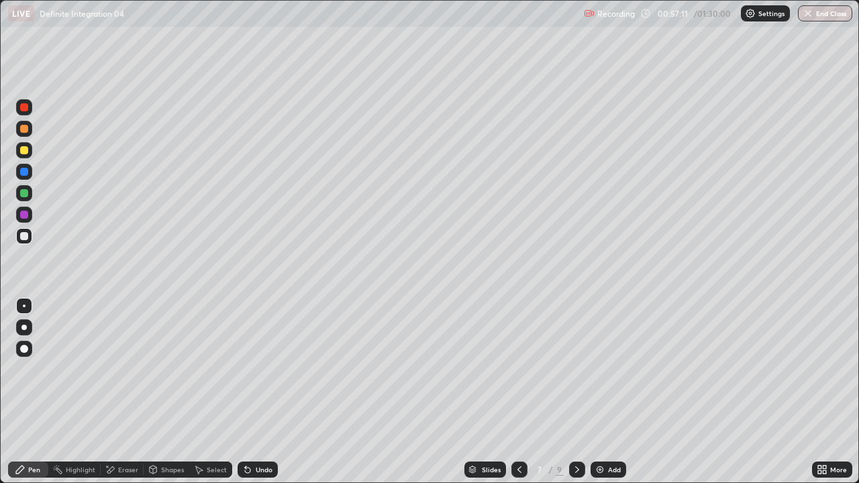
click at [583, 369] on div at bounding box center [577, 470] width 16 height 16
click at [271, 369] on div "Undo" at bounding box center [258, 470] width 40 height 16
click at [268, 369] on div "Undo" at bounding box center [264, 469] width 17 height 7
click at [219, 369] on div "Select" at bounding box center [217, 469] width 20 height 7
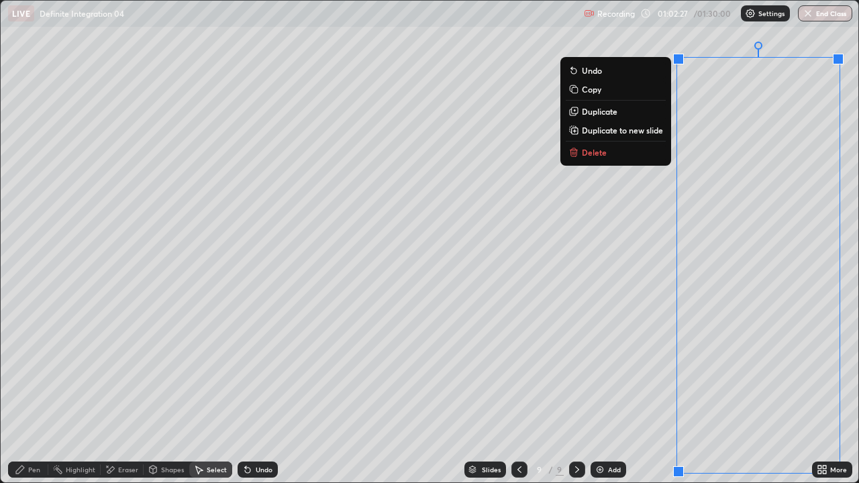
click at [648, 128] on p "Duplicate to new slide" at bounding box center [622, 130] width 81 height 11
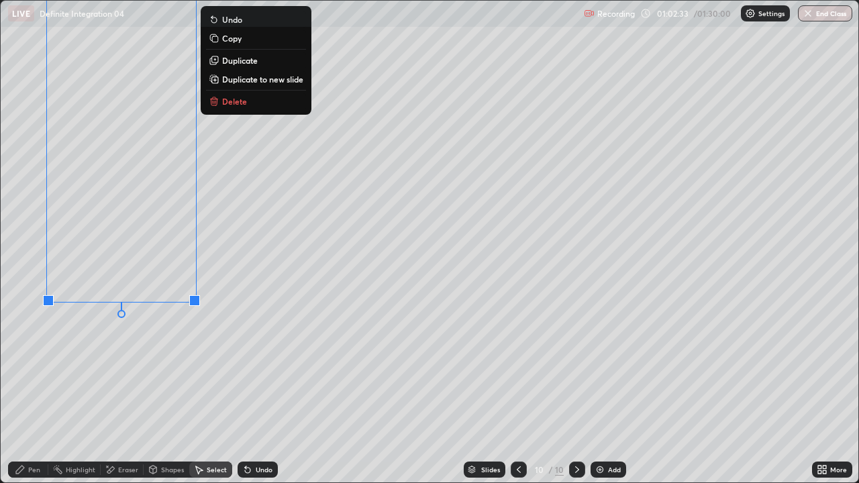
click at [117, 369] on div "Eraser" at bounding box center [122, 470] width 43 height 16
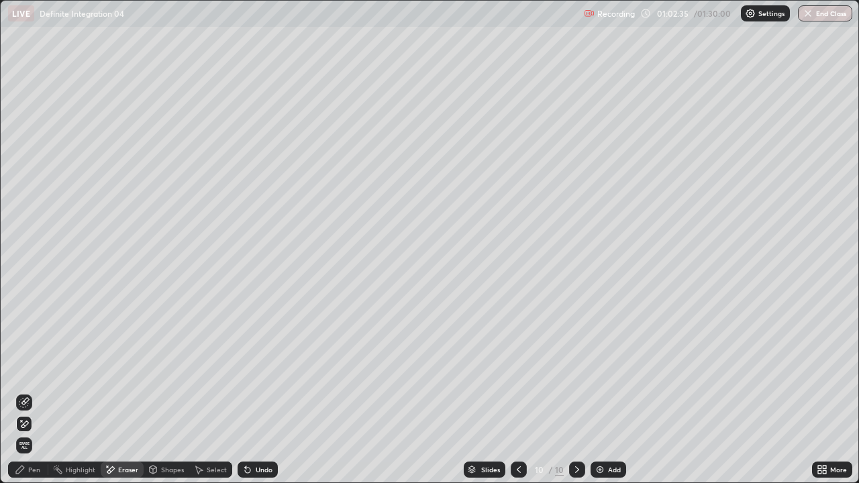
click at [35, 369] on div "Pen" at bounding box center [28, 470] width 40 height 16
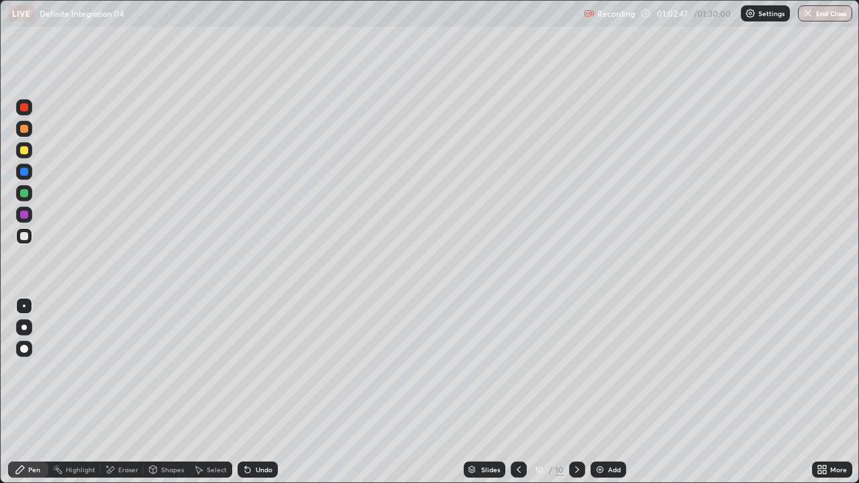
click at [822, 369] on icon at bounding box center [822, 469] width 11 height 11
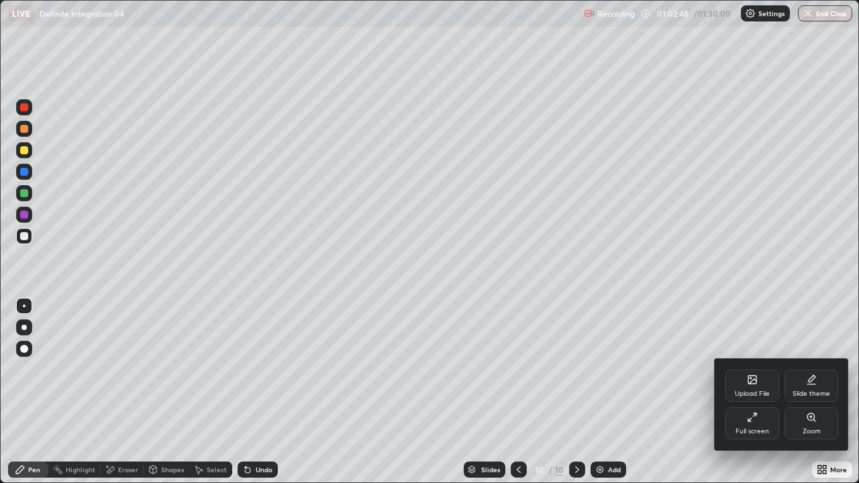
click at [753, 369] on icon at bounding box center [752, 417] width 11 height 11
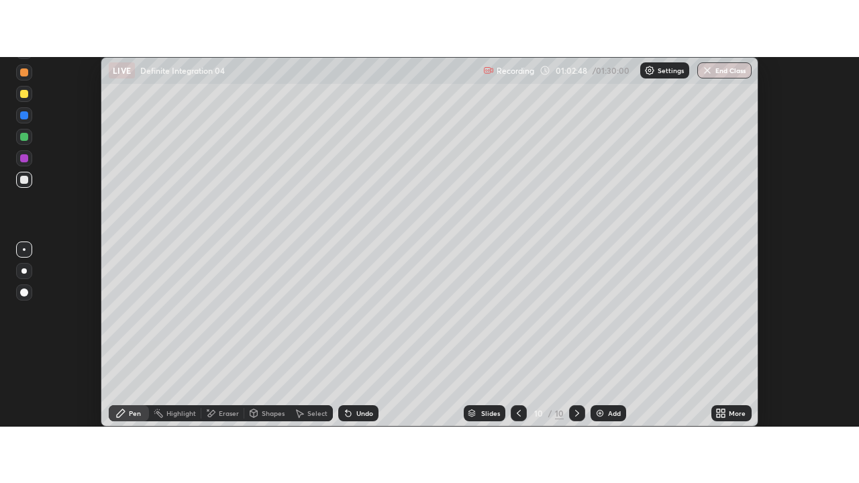
scroll to position [66752, 66262]
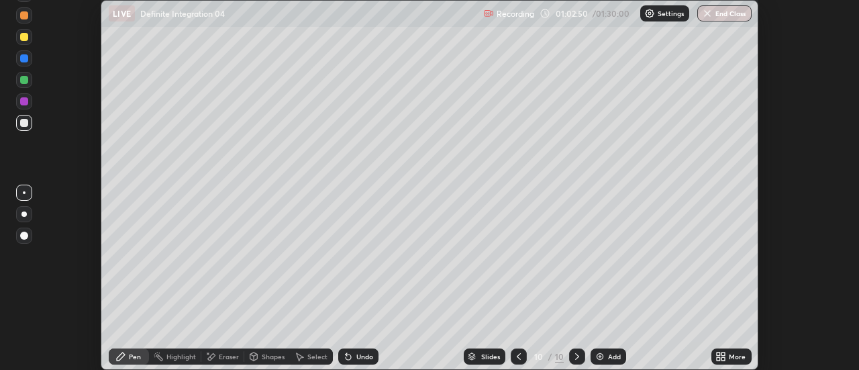
click at [724, 357] on icon at bounding box center [723, 358] width 3 height 3
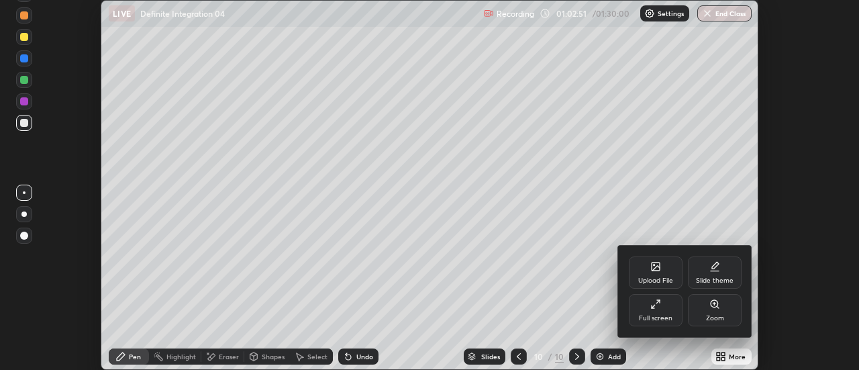
click at [642, 313] on div "Full screen" at bounding box center [656, 310] width 54 height 32
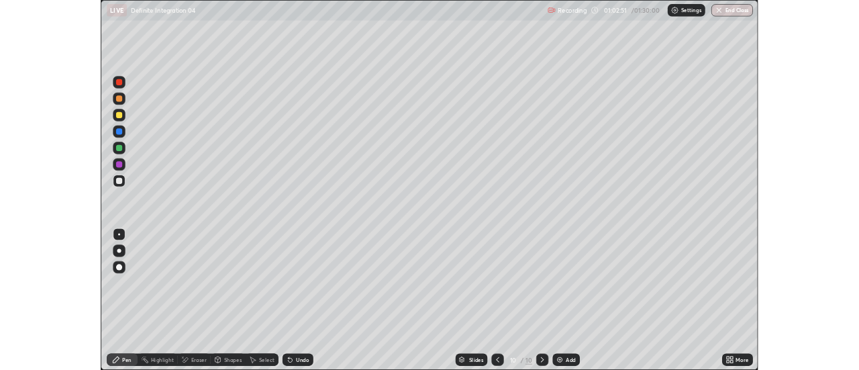
scroll to position [483, 859]
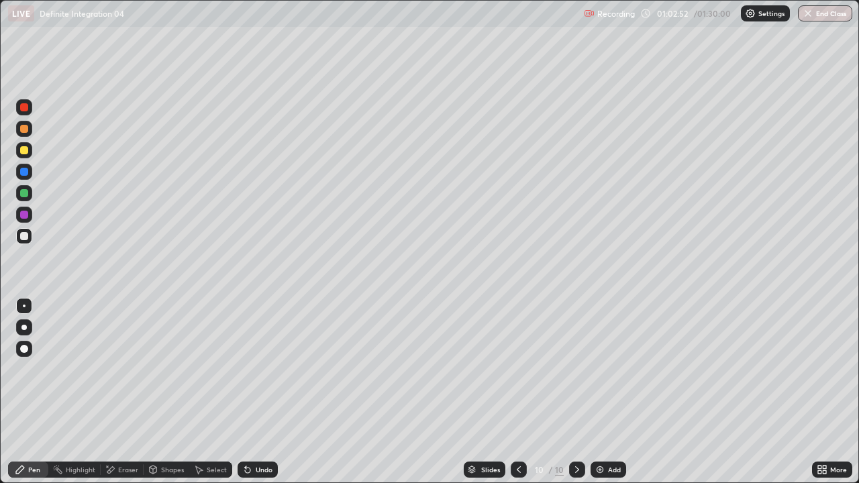
click at [224, 369] on div "Select" at bounding box center [217, 469] width 20 height 7
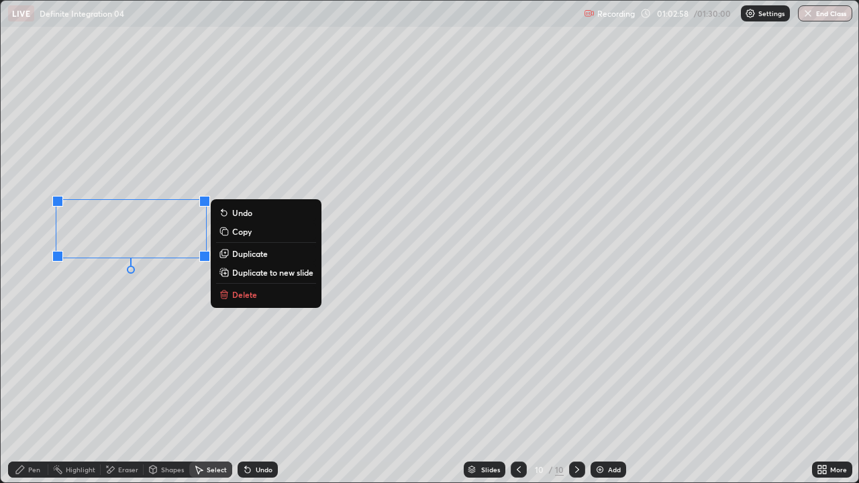
click at [38, 369] on div "Pen" at bounding box center [34, 469] width 12 height 7
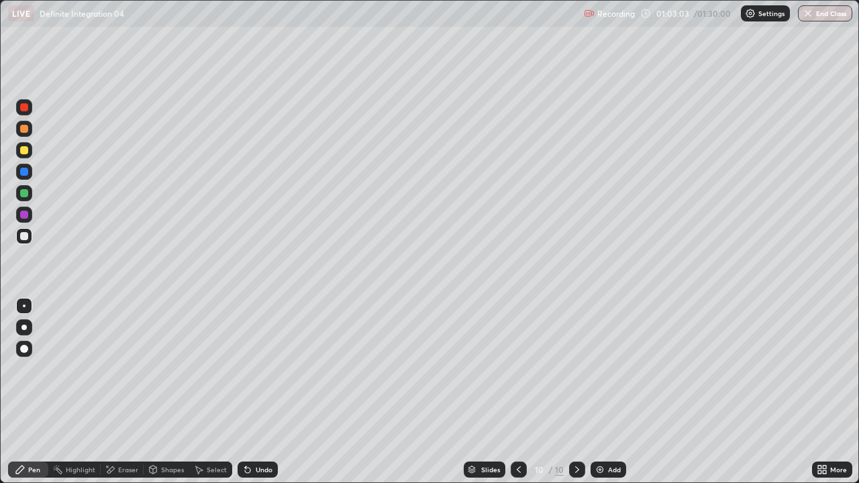
click at [245, 369] on icon at bounding box center [247, 470] width 5 height 5
click at [820, 369] on icon at bounding box center [819, 467] width 3 height 3
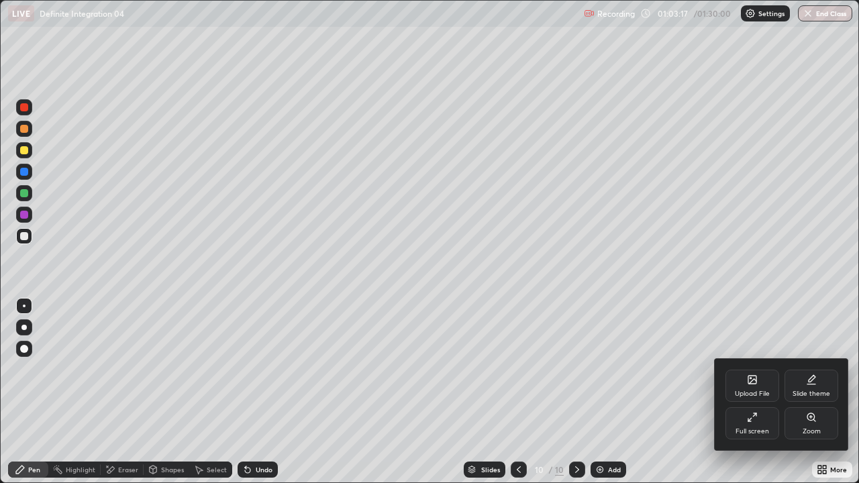
click at [763, 369] on div "Full screen" at bounding box center [753, 431] width 34 height 7
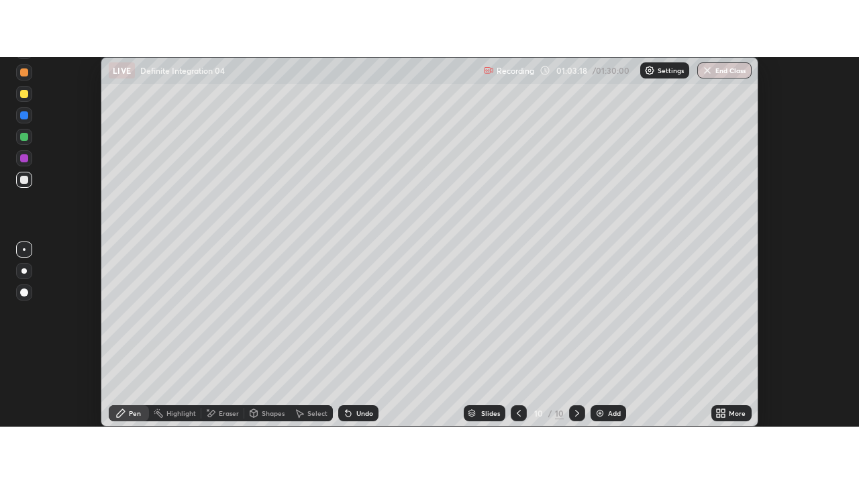
scroll to position [66752, 66262]
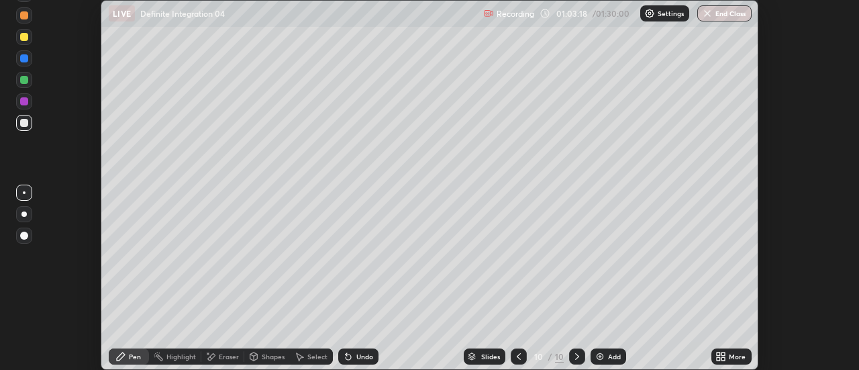
click at [730, 353] on div "More" at bounding box center [737, 356] width 17 height 7
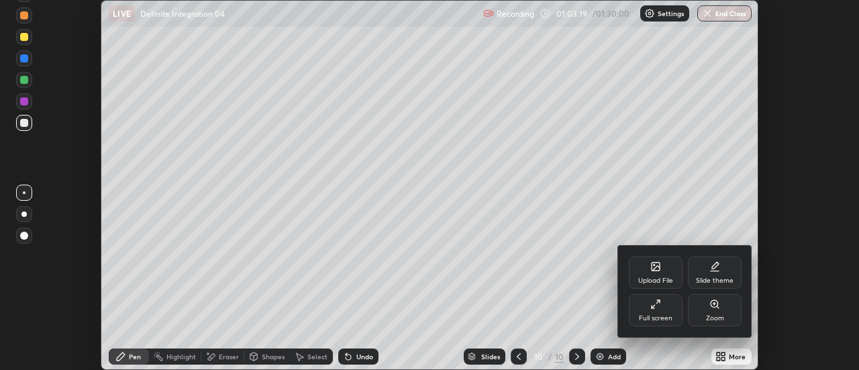
click at [676, 314] on div "Full screen" at bounding box center [656, 310] width 54 height 32
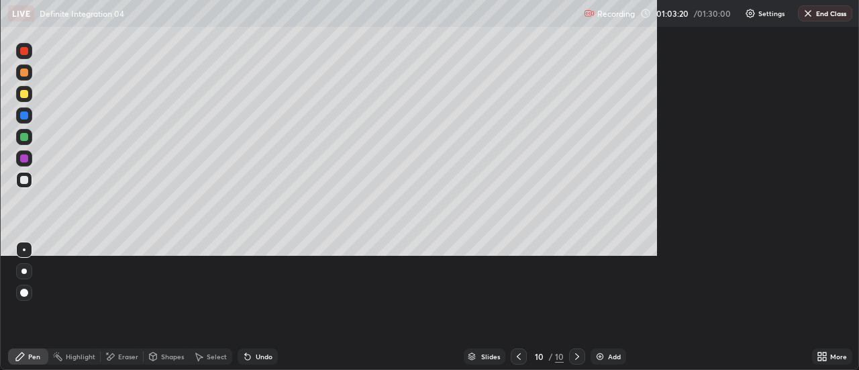
scroll to position [483, 859]
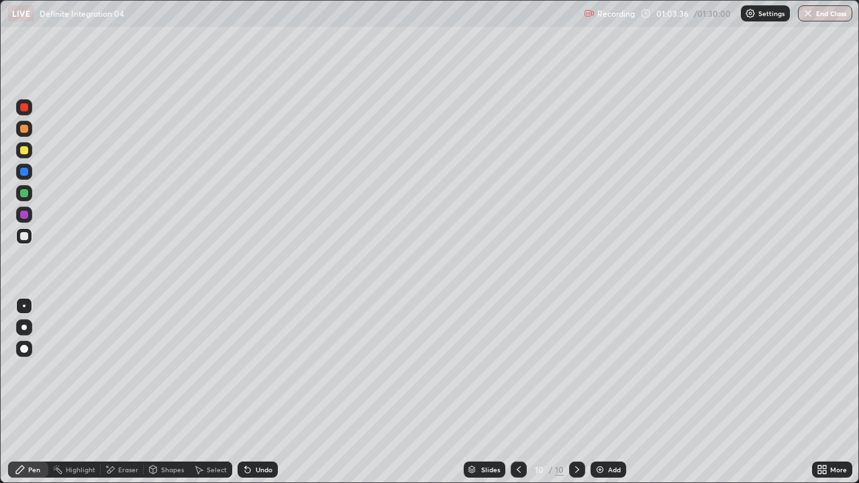
click at [210, 369] on div "Select" at bounding box center [217, 469] width 20 height 7
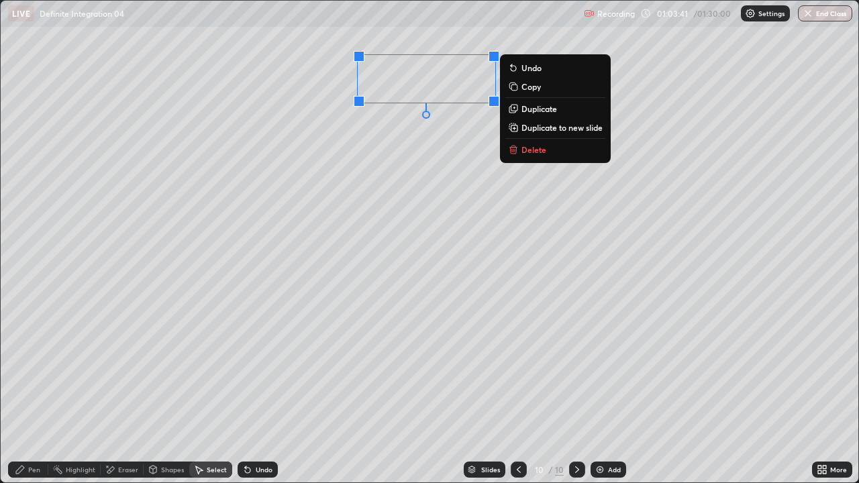
click at [39, 369] on div "Pen" at bounding box center [34, 469] width 12 height 7
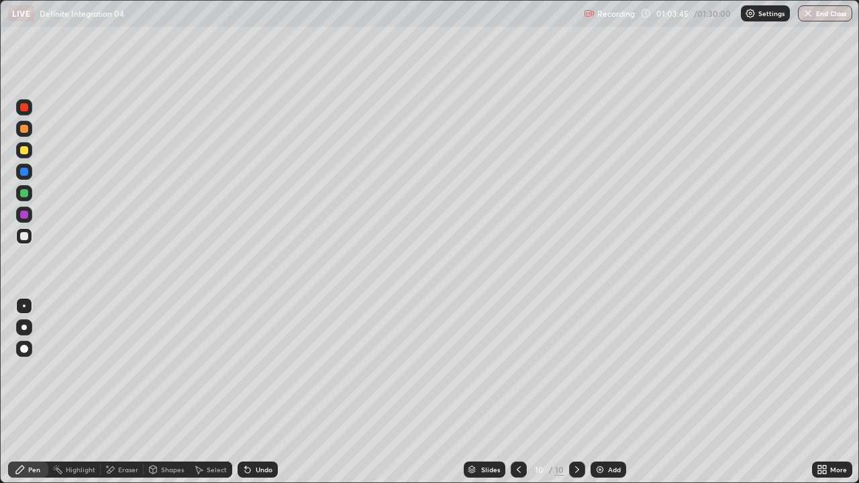
click at [820, 369] on icon at bounding box center [819, 472] width 3 height 3
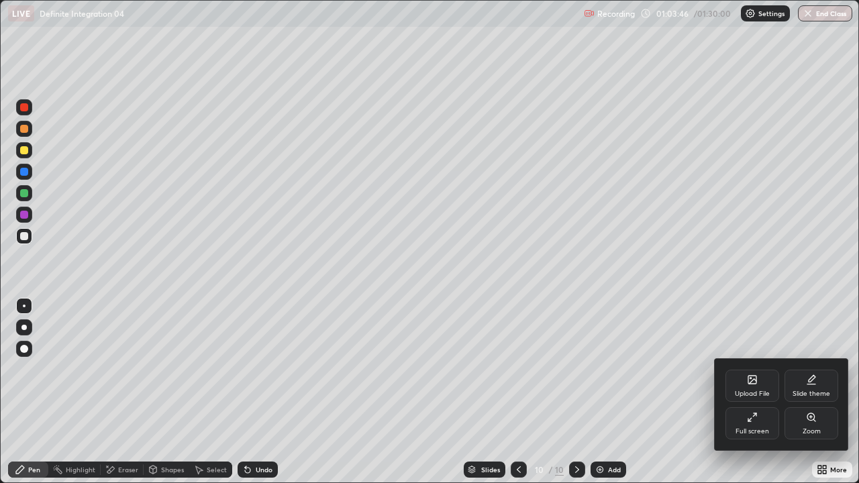
click at [762, 369] on div "Full screen" at bounding box center [753, 423] width 54 height 32
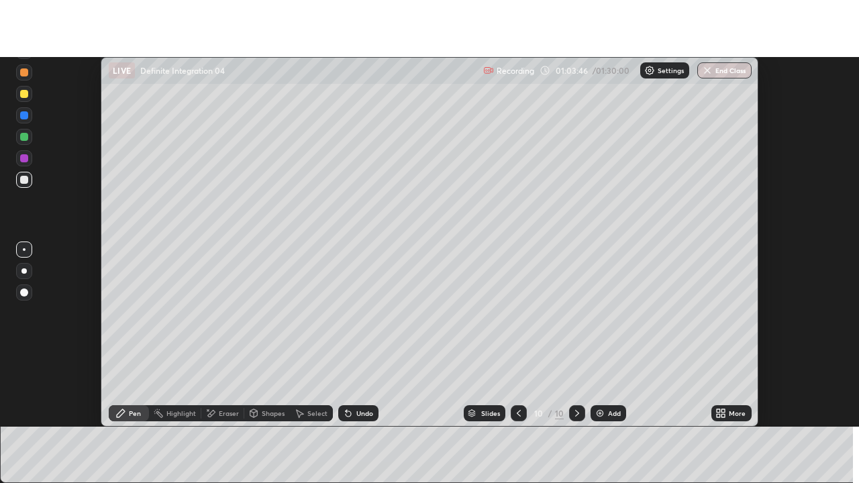
scroll to position [66752, 66262]
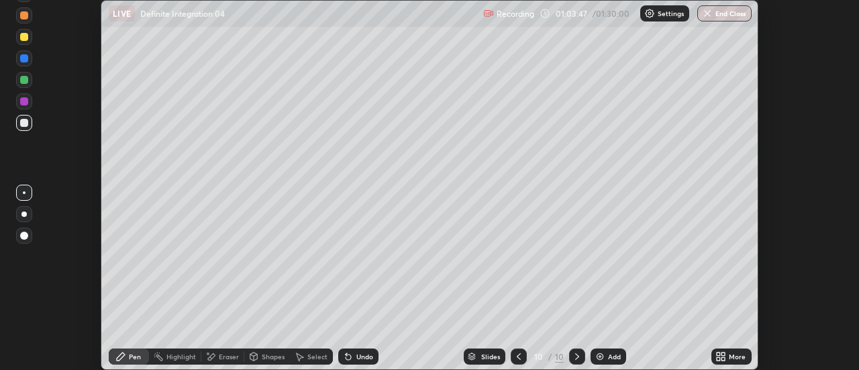
click at [719, 352] on icon at bounding box center [718, 353] width 3 height 3
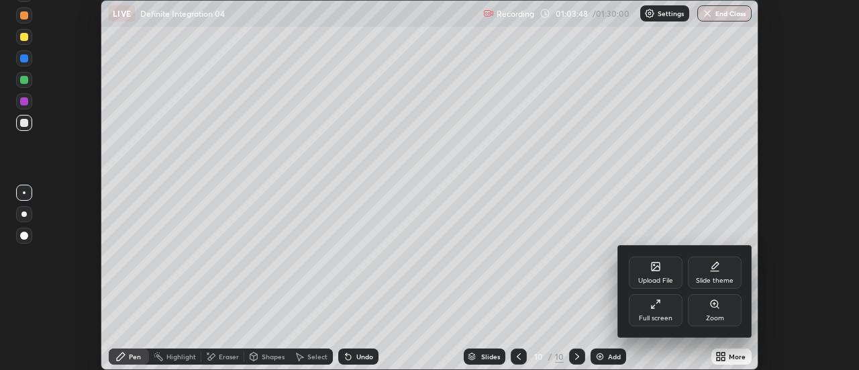
click at [675, 317] on div "Full screen" at bounding box center [656, 310] width 54 height 32
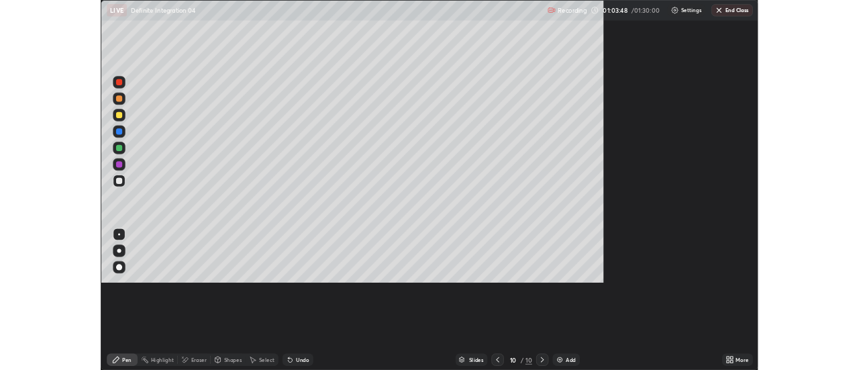
scroll to position [483, 859]
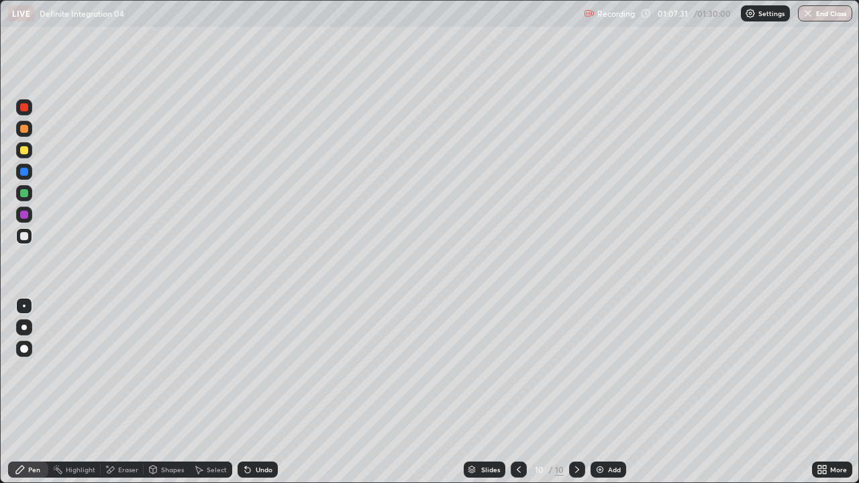
click at [209, 369] on div "Select" at bounding box center [217, 469] width 20 height 7
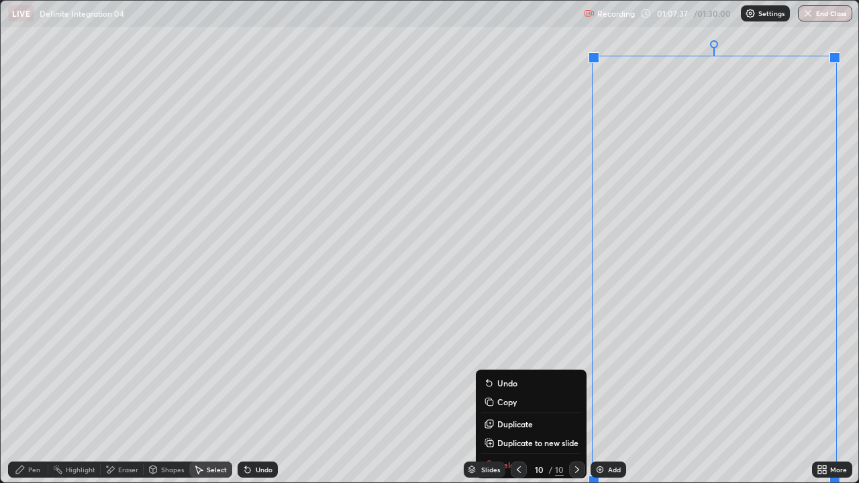
click at [518, 369] on p "Duplicate to new slide" at bounding box center [537, 443] width 81 height 11
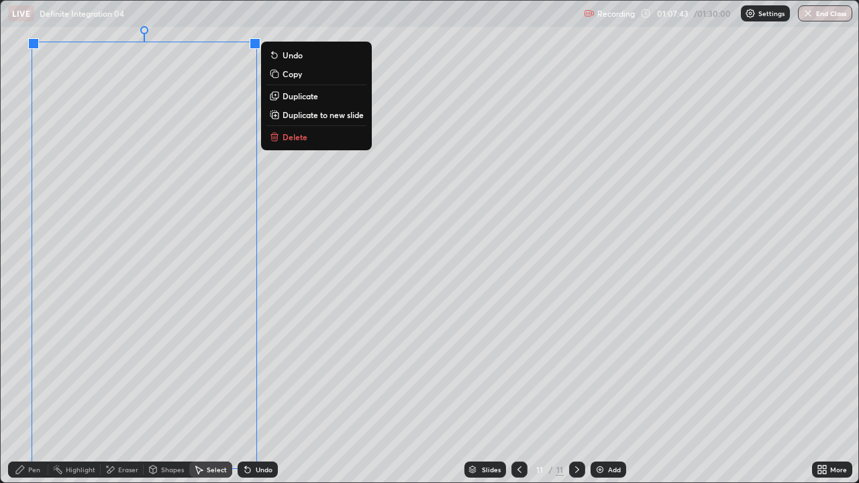
click at [107, 369] on icon at bounding box center [107, 466] width 1 height 1
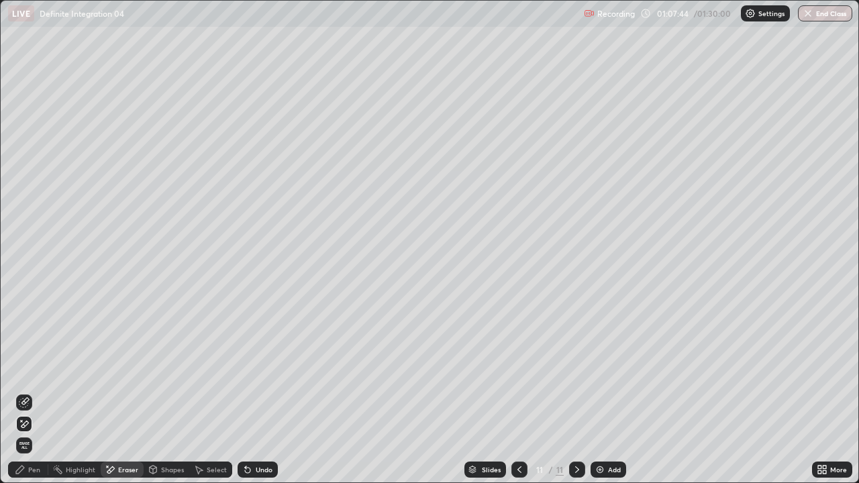
click at [197, 369] on icon at bounding box center [198, 469] width 11 height 11
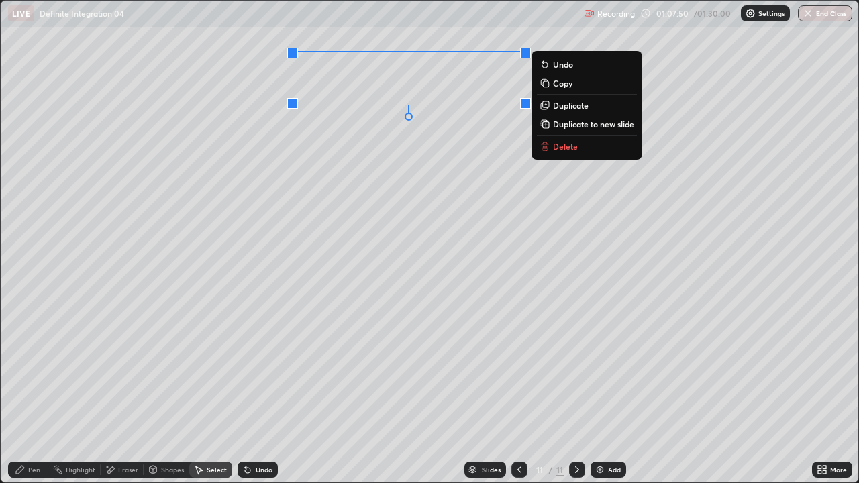
click at [456, 217] on div "0 ° Undo Copy Duplicate Duplicate to new slide Delete" at bounding box center [430, 242] width 858 height 482
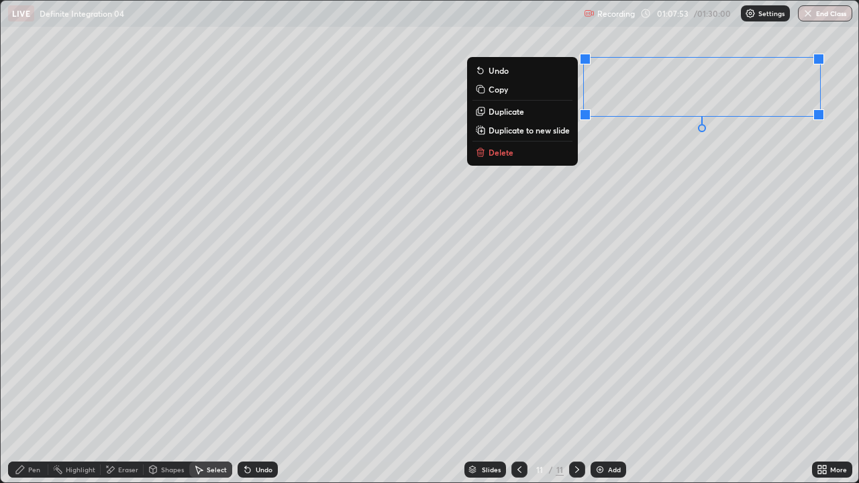
click at [605, 256] on div "0 ° Undo Copy Duplicate Duplicate to new slide Delete" at bounding box center [430, 242] width 858 height 482
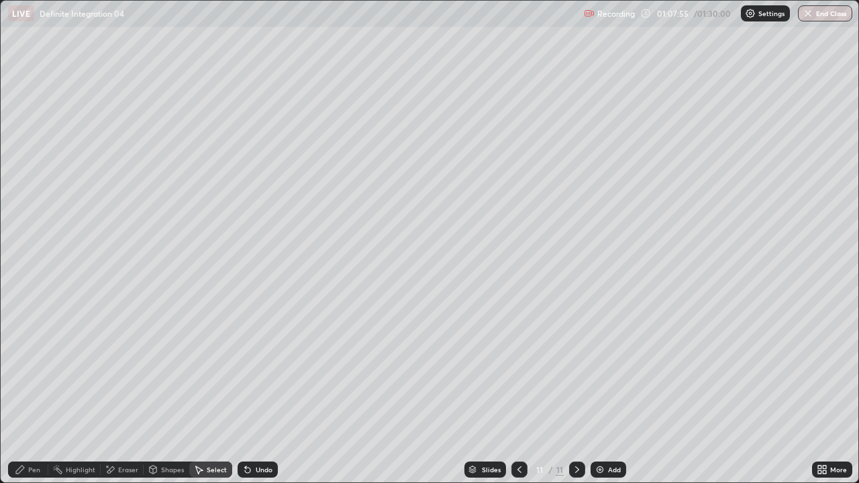
click at [40, 369] on div "Pen" at bounding box center [28, 470] width 40 height 16
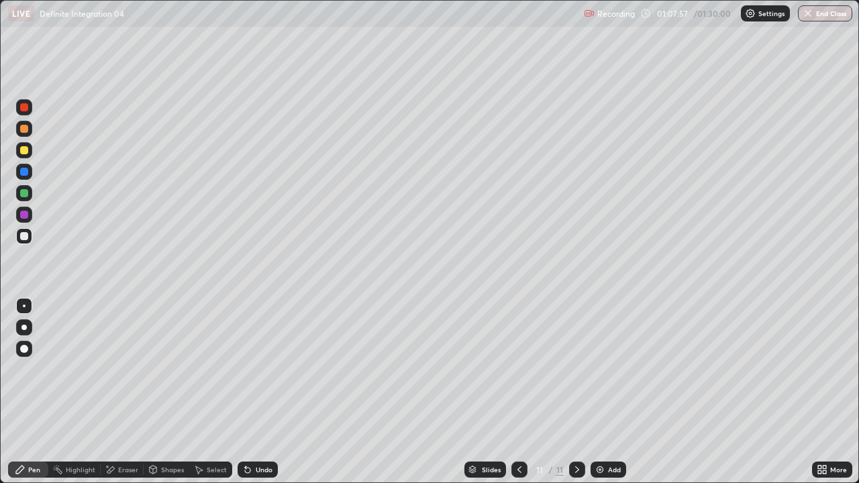
click at [830, 369] on div "More" at bounding box center [832, 470] width 40 height 16
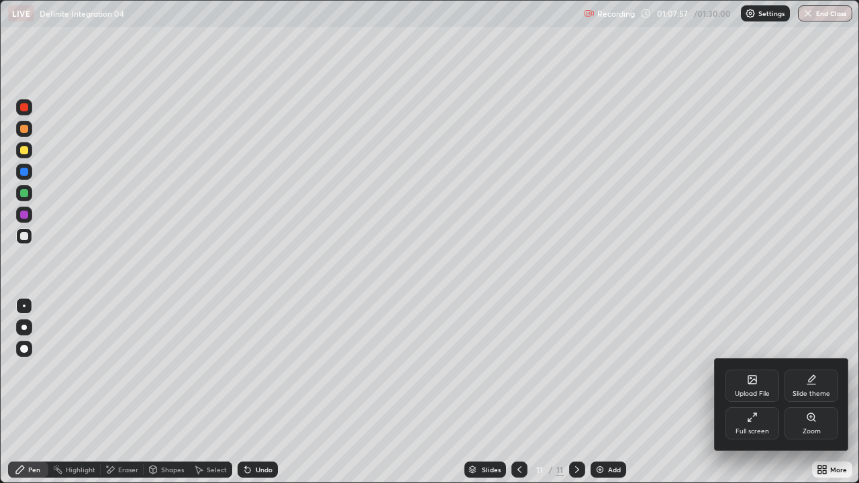
click at [763, 369] on div "Full screen" at bounding box center [753, 431] width 34 height 7
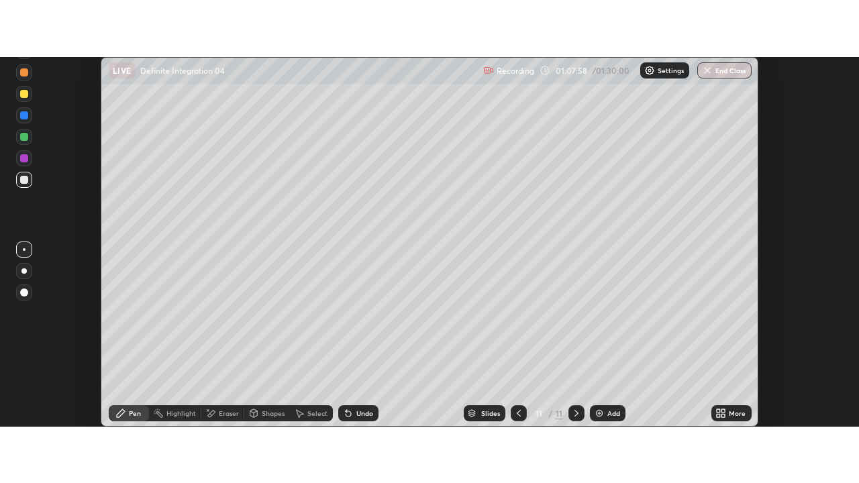
scroll to position [66752, 66262]
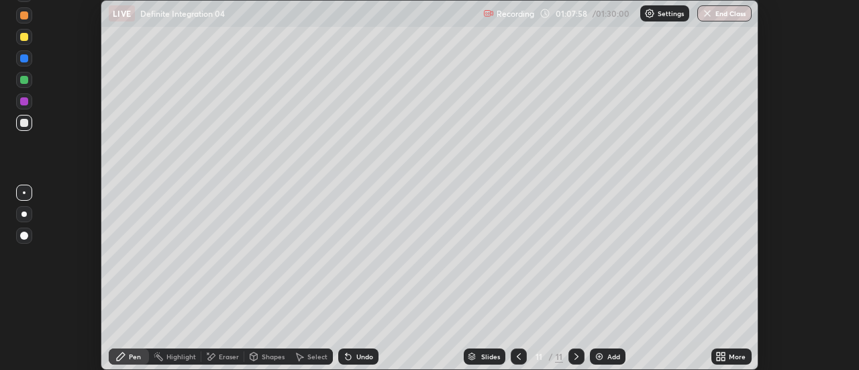
click at [740, 353] on div "More" at bounding box center [737, 356] width 17 height 7
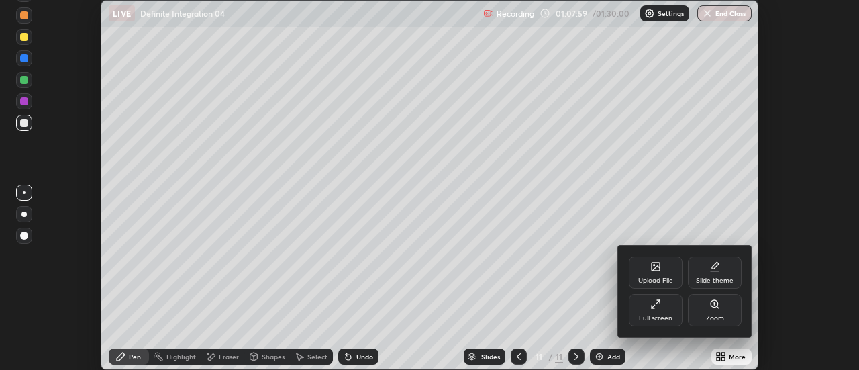
click at [671, 315] on div "Full screen" at bounding box center [656, 318] width 34 height 7
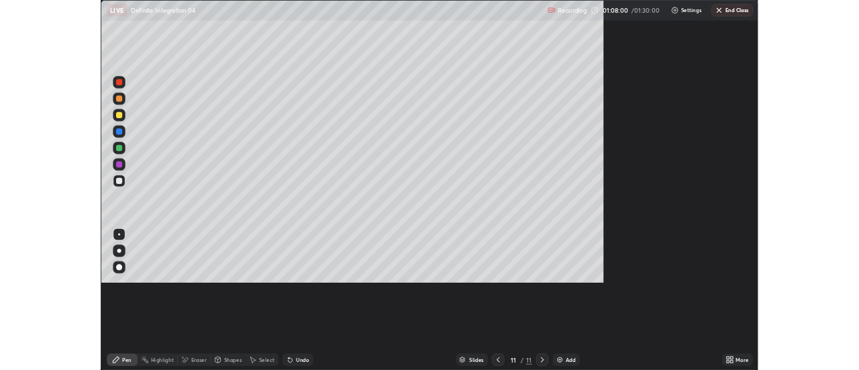
scroll to position [483, 859]
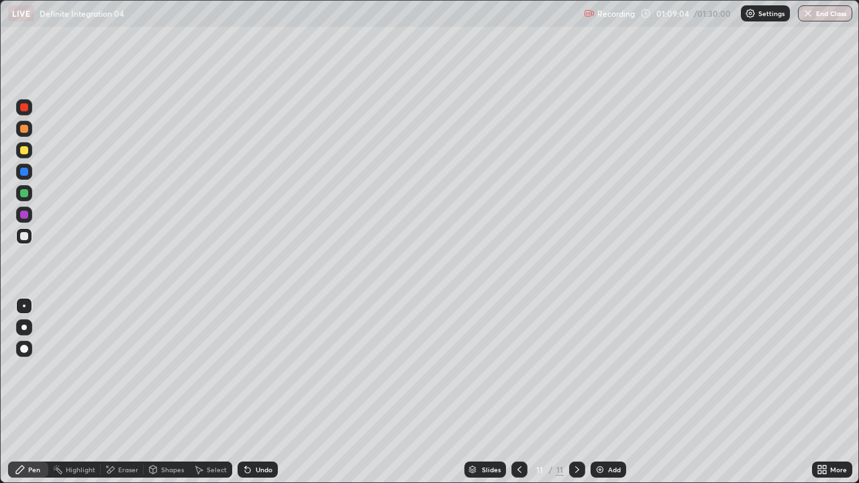
click at [256, 369] on div "Undo" at bounding box center [258, 470] width 40 height 16
click at [248, 369] on icon at bounding box center [247, 470] width 5 height 5
click at [252, 369] on div "Undo" at bounding box center [258, 470] width 40 height 16
click at [256, 369] on div "Undo" at bounding box center [264, 469] width 17 height 7
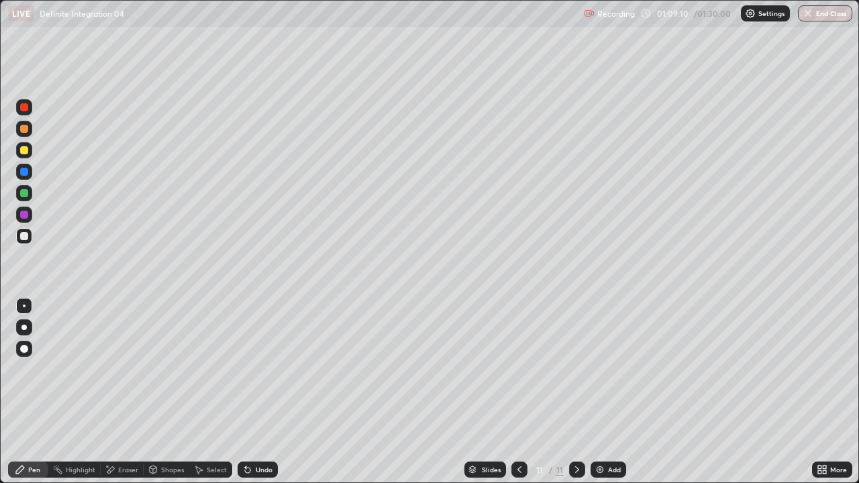
click at [256, 369] on div "Undo" at bounding box center [264, 469] width 17 height 7
click at [260, 369] on div "Undo" at bounding box center [264, 469] width 17 height 7
click at [203, 369] on div "Select" at bounding box center [210, 470] width 43 height 16
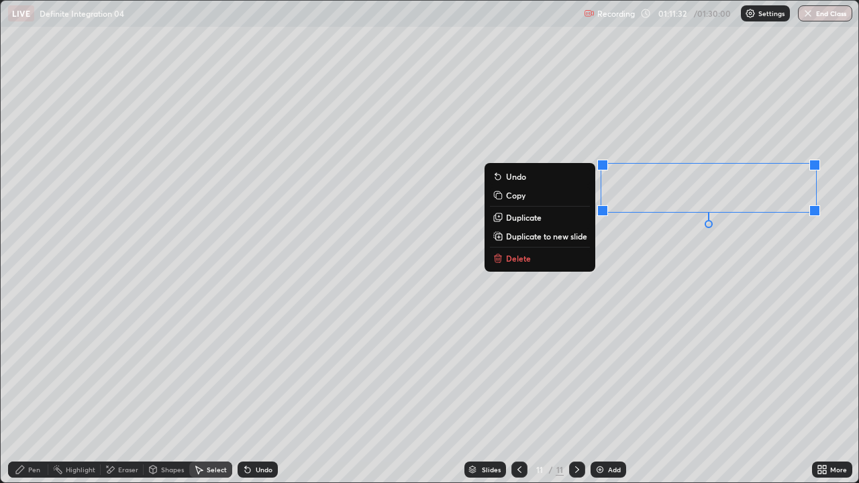
click at [691, 322] on div "0 ° Undo Copy Duplicate Duplicate to new slide Delete" at bounding box center [430, 242] width 858 height 482
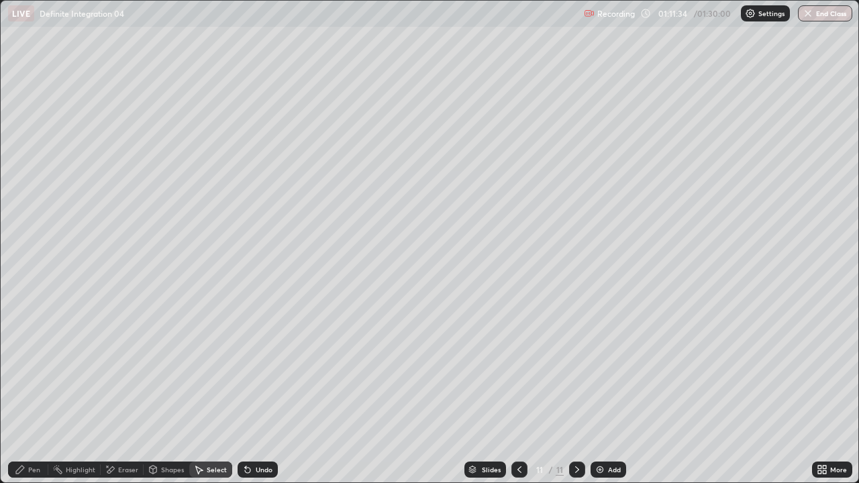
click at [38, 369] on div "Pen" at bounding box center [34, 469] width 12 height 7
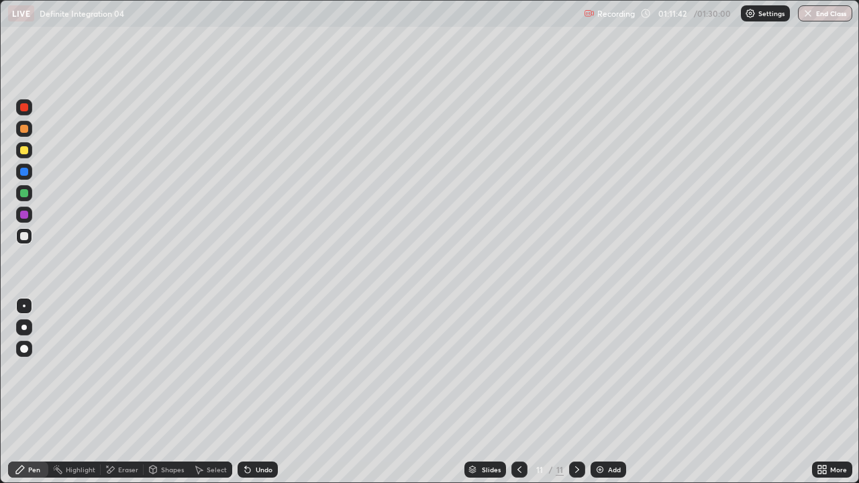
click at [820, 369] on icon at bounding box center [819, 467] width 3 height 3
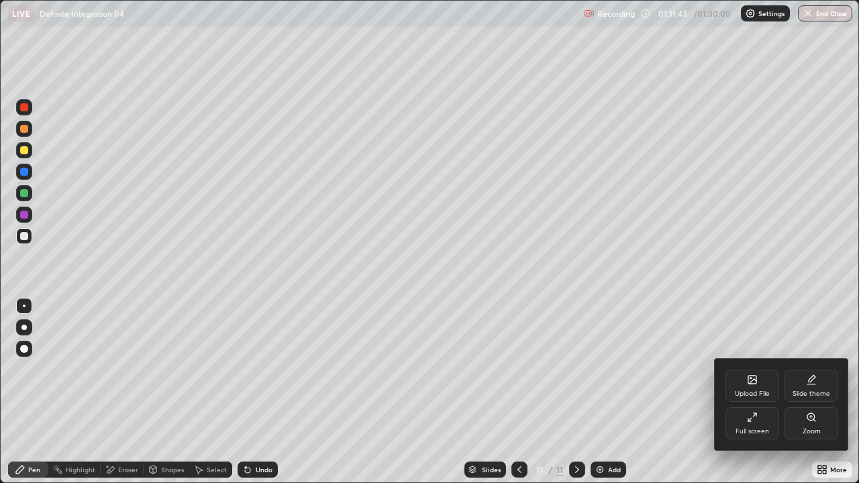
click at [773, 369] on div "Full screen" at bounding box center [753, 423] width 54 height 32
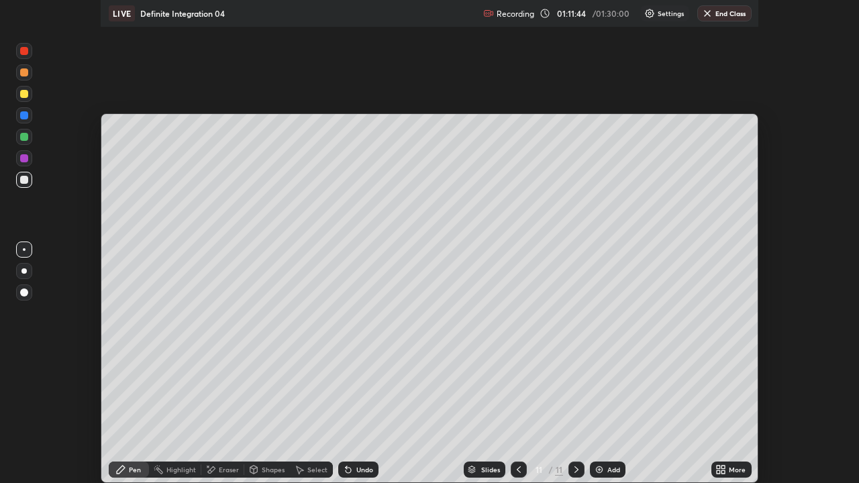
scroll to position [66752, 66262]
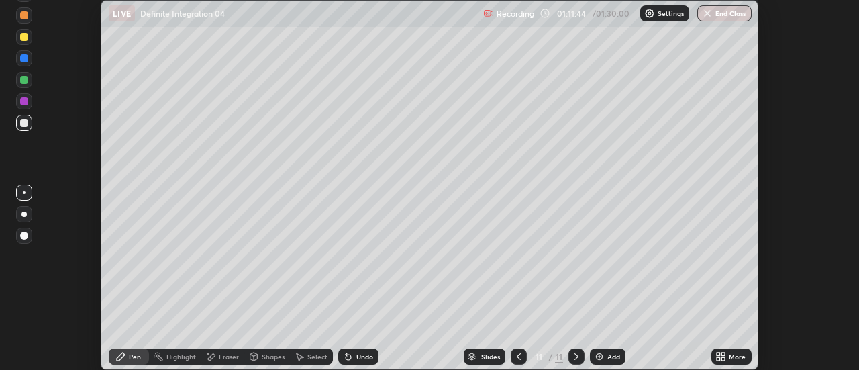
click at [740, 354] on div "More" at bounding box center [737, 356] width 17 height 7
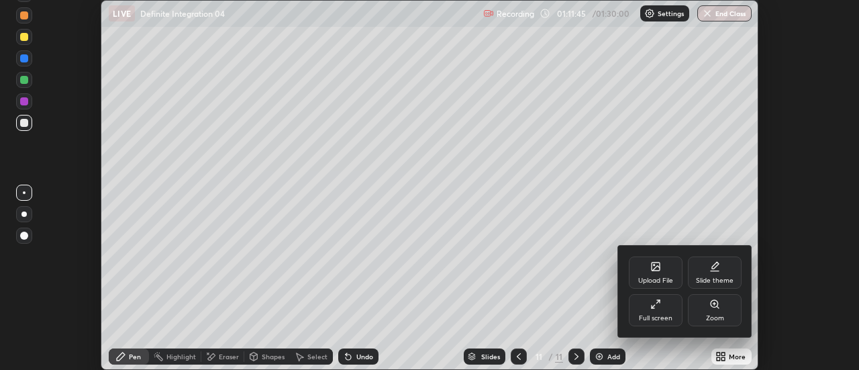
click at [663, 305] on div "Full screen" at bounding box center [656, 310] width 54 height 32
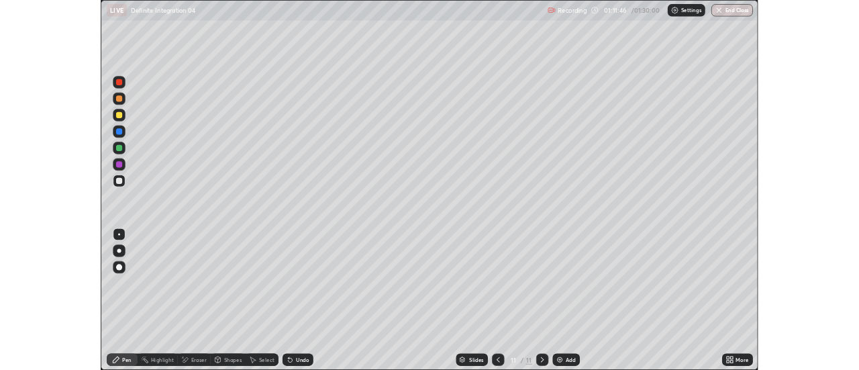
scroll to position [483, 859]
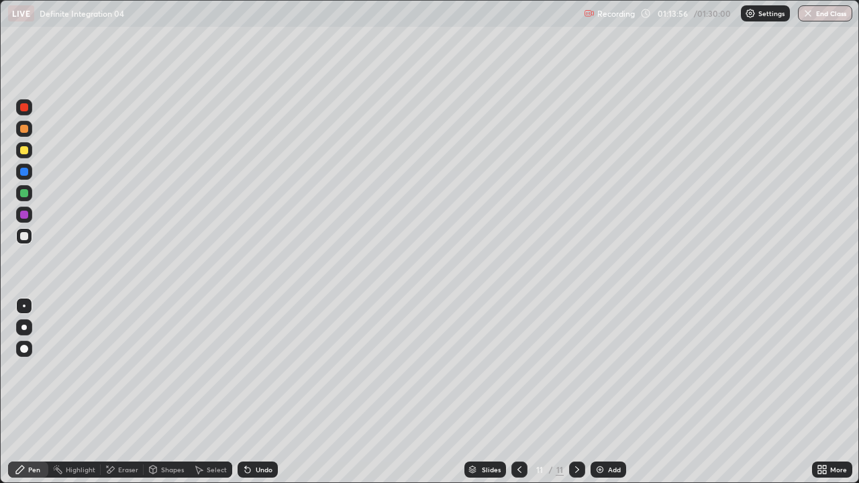
click at [212, 369] on div "Select" at bounding box center [217, 469] width 20 height 7
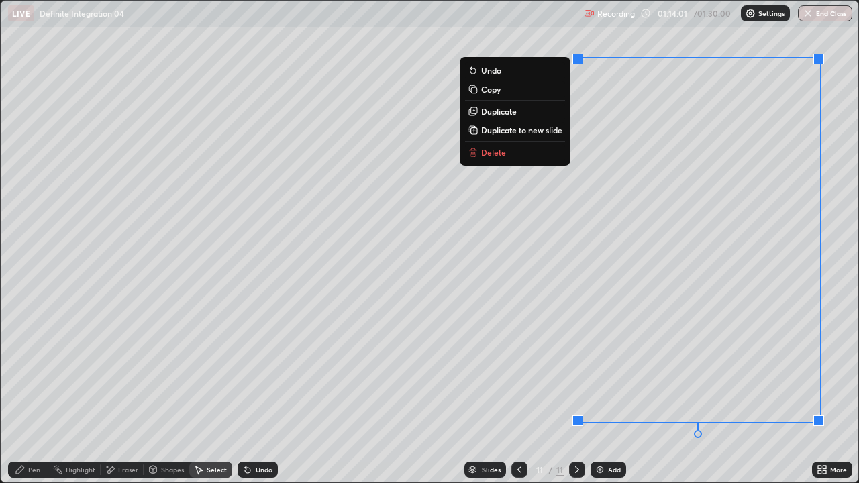
click at [547, 132] on p "Duplicate to new slide" at bounding box center [521, 130] width 81 height 11
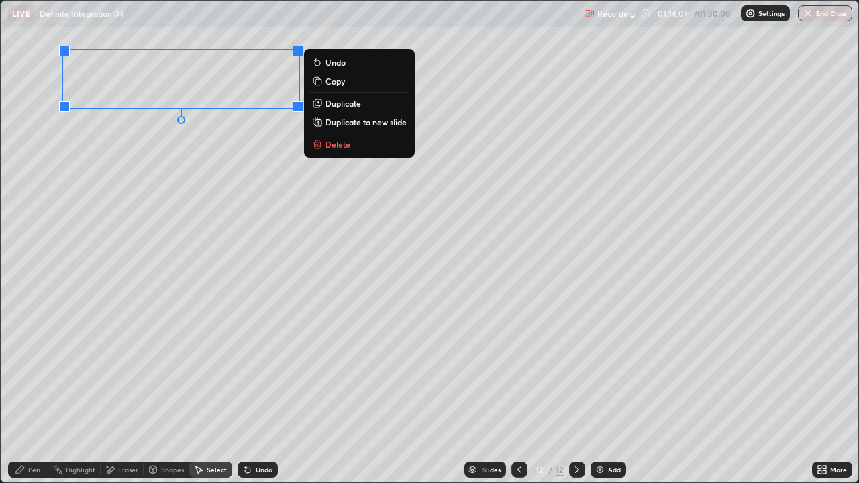
click at [267, 290] on div "0 ° Undo Copy Duplicate Duplicate to new slide Delete" at bounding box center [430, 242] width 858 height 482
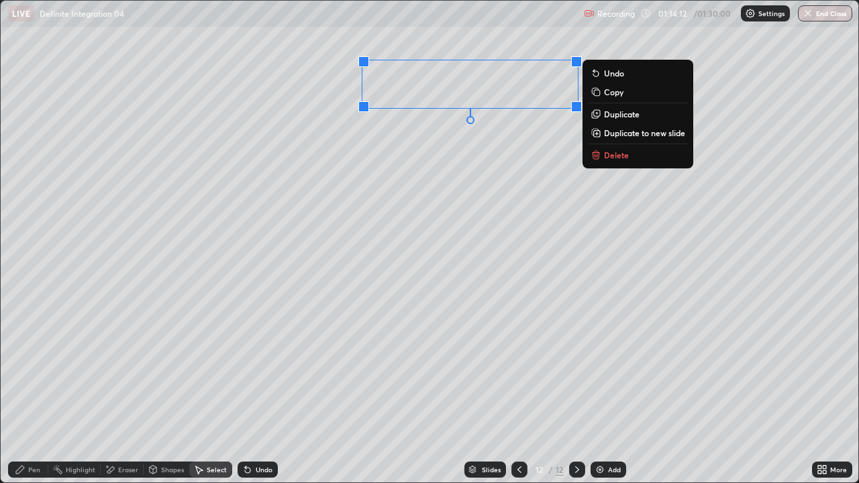
click at [470, 264] on div "0 ° Undo Copy Duplicate Duplicate to new slide Delete" at bounding box center [430, 242] width 858 height 482
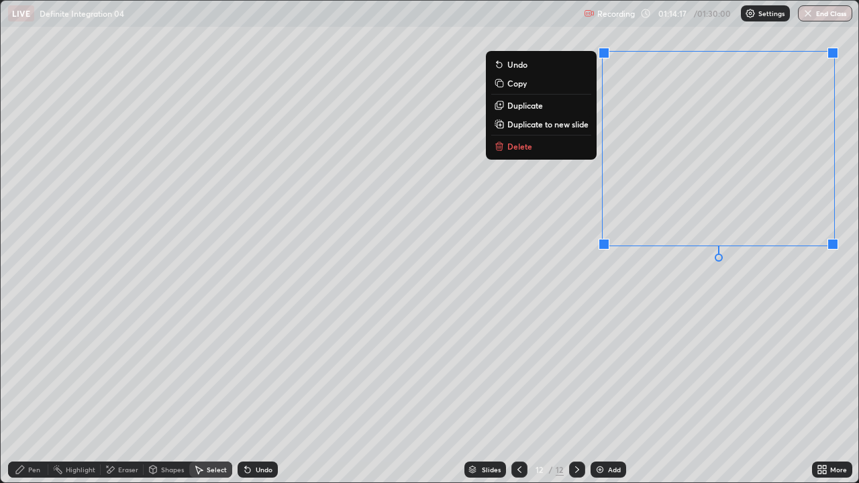
click at [700, 317] on div "0 ° Undo Copy Duplicate Duplicate to new slide Delete" at bounding box center [430, 242] width 858 height 482
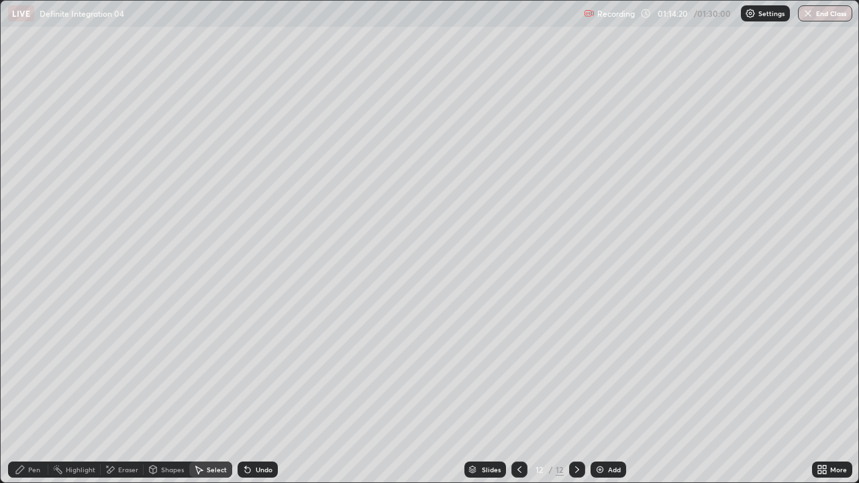
click at [38, 369] on div "Pen" at bounding box center [34, 469] width 12 height 7
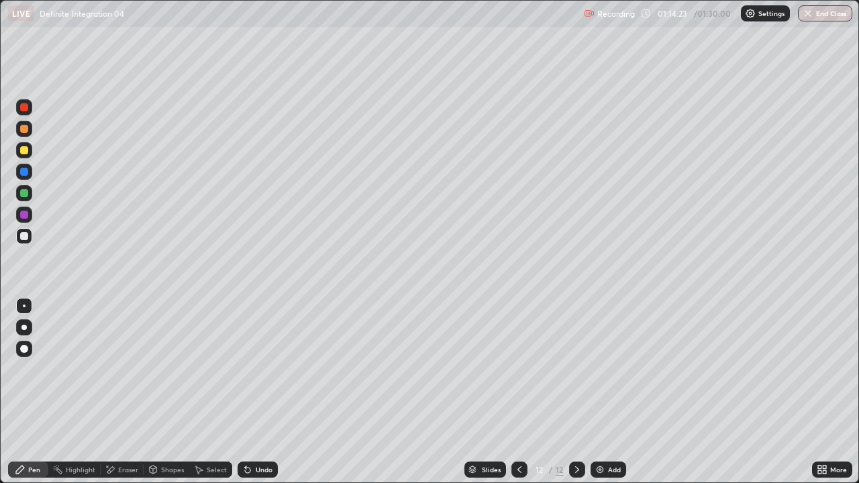
click at [824, 369] on icon at bounding box center [824, 472] width 3 height 3
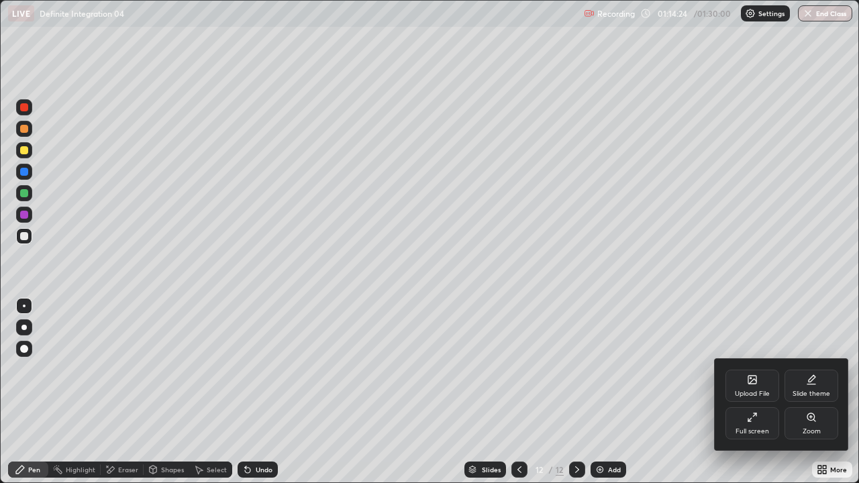
click at [753, 369] on div "Full screen" at bounding box center [753, 431] width 34 height 7
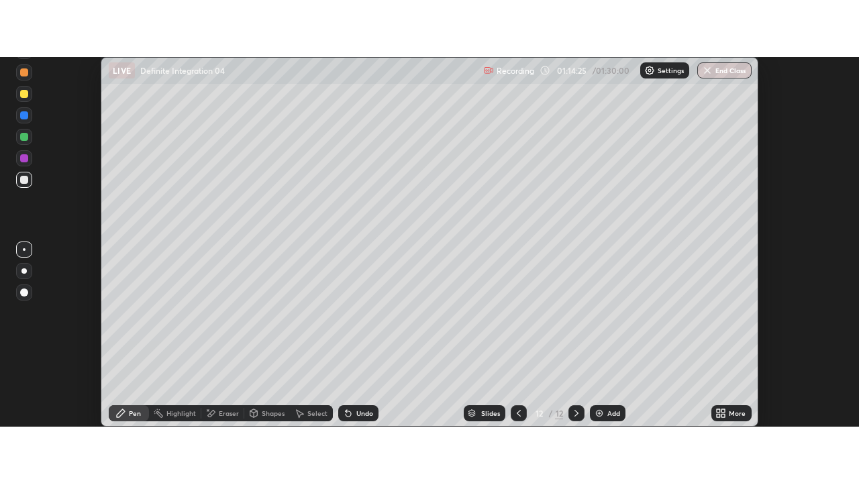
scroll to position [66752, 66262]
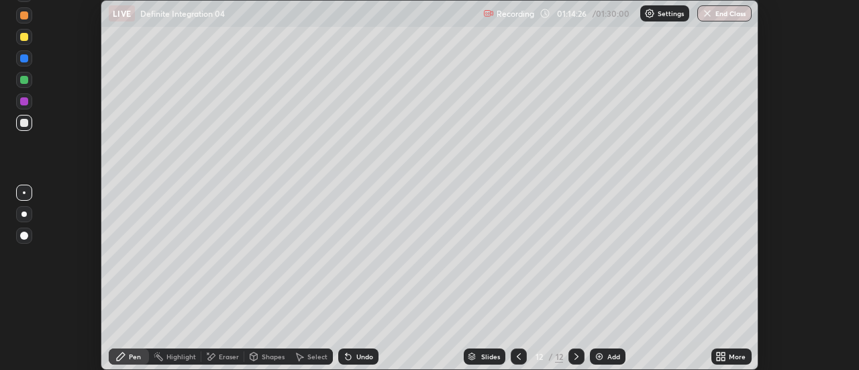
click at [733, 356] on div "More" at bounding box center [737, 356] width 17 height 7
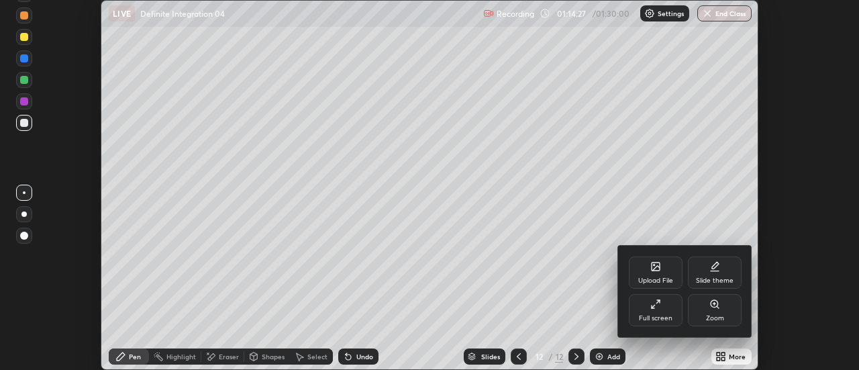
click at [665, 315] on div "Full screen" at bounding box center [656, 318] width 34 height 7
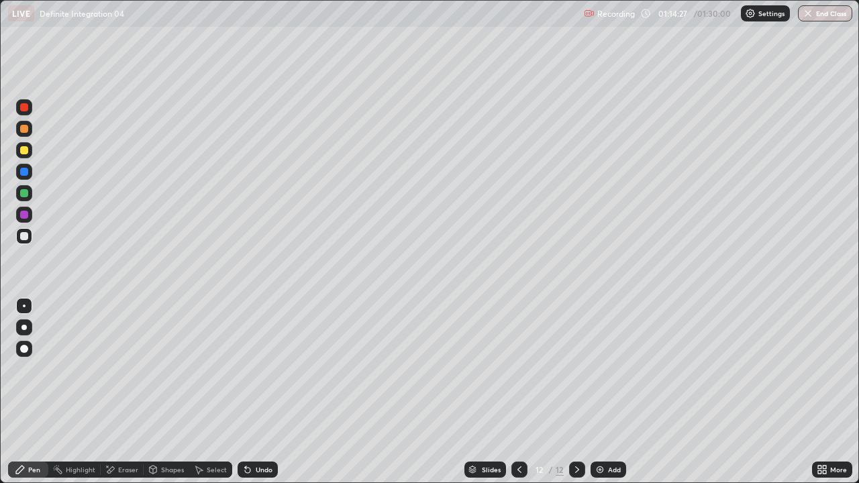
scroll to position [483, 859]
click at [262, 369] on div "Undo" at bounding box center [264, 469] width 17 height 7
click at [260, 369] on div "Undo" at bounding box center [264, 469] width 17 height 7
click at [264, 369] on div "Undo" at bounding box center [258, 470] width 40 height 16
click at [126, 369] on div "Eraser" at bounding box center [128, 469] width 20 height 7
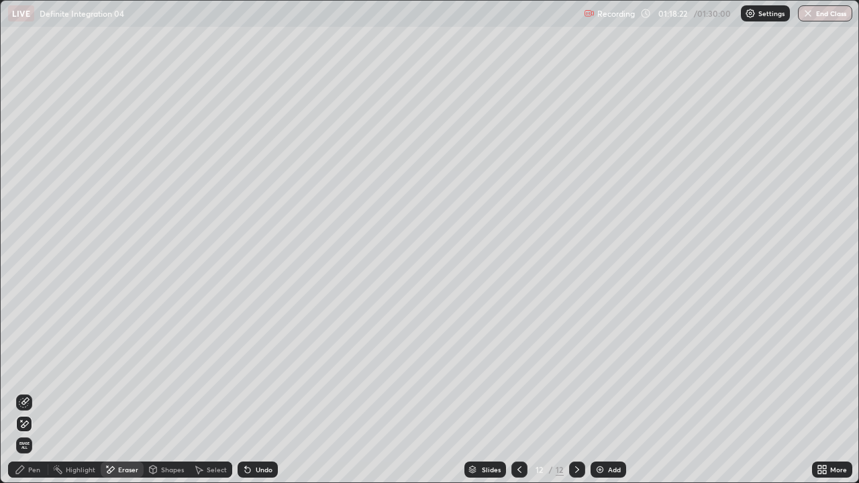
click at [37, 369] on div "Pen" at bounding box center [34, 469] width 12 height 7
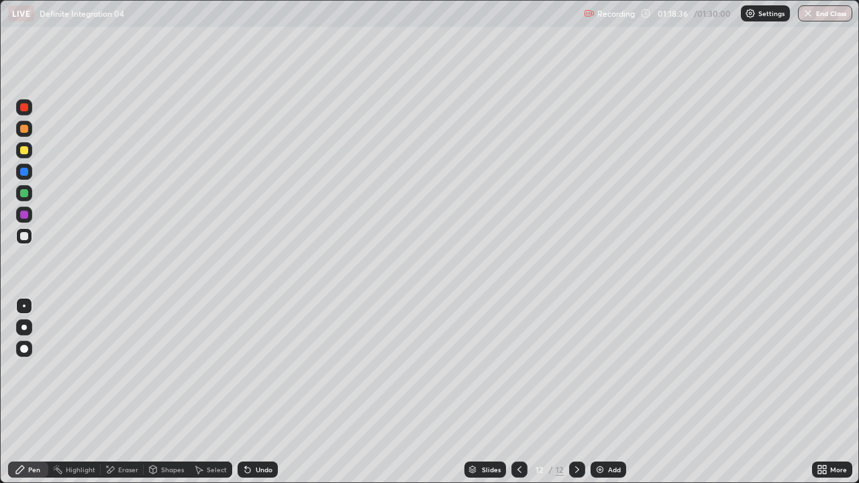
click at [518, 369] on icon at bounding box center [519, 469] width 11 height 11
click at [520, 369] on icon at bounding box center [519, 469] width 11 height 11
click at [575, 369] on icon at bounding box center [577, 469] width 11 height 11
click at [524, 369] on div at bounding box center [519, 470] width 16 height 16
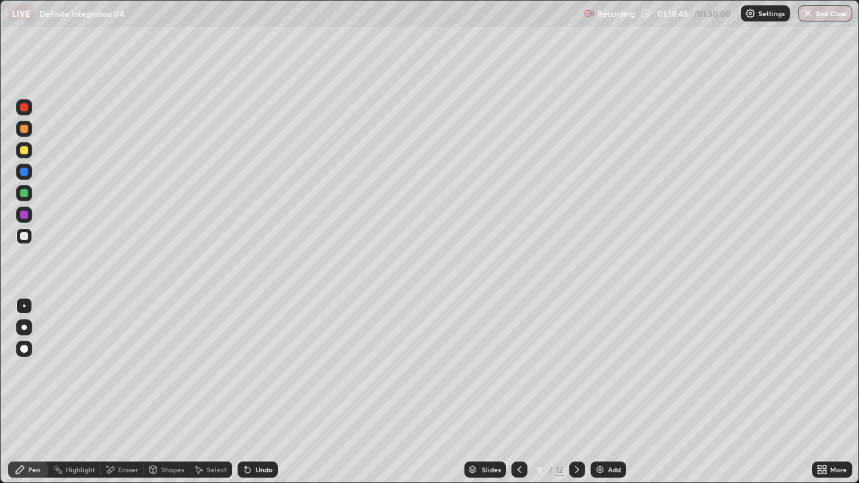
click at [518, 369] on icon at bounding box center [519, 469] width 11 height 11
click at [577, 369] on icon at bounding box center [577, 469] width 11 height 11
click at [575, 369] on icon at bounding box center [577, 469] width 11 height 11
click at [576, 369] on icon at bounding box center [577, 469] width 11 height 11
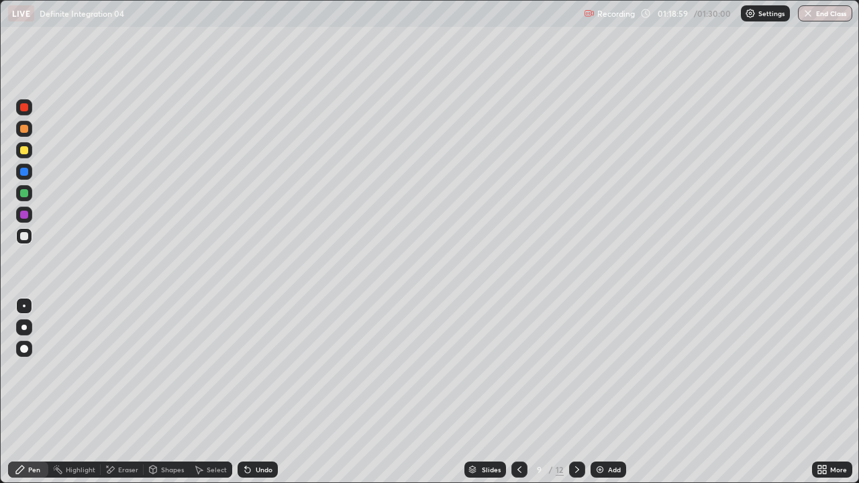
click at [576, 369] on icon at bounding box center [577, 469] width 11 height 11
click at [810, 17] on img "button" at bounding box center [808, 13] width 11 height 11
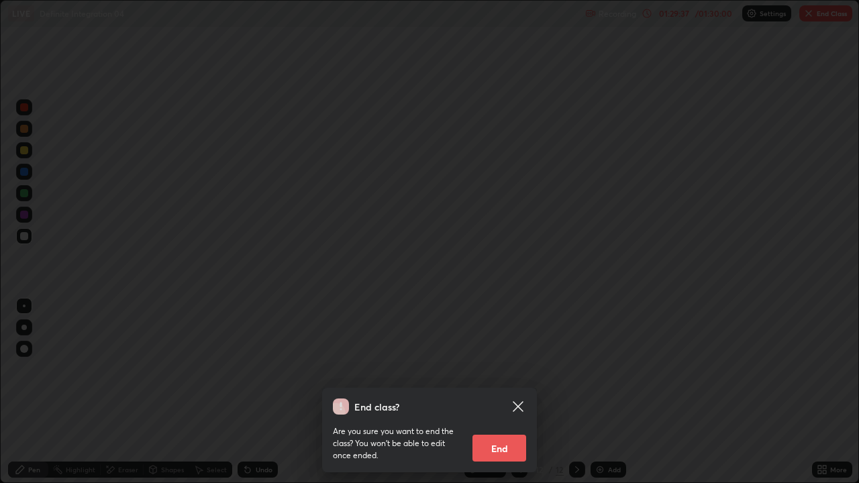
click at [501, 369] on button "End" at bounding box center [500, 448] width 54 height 27
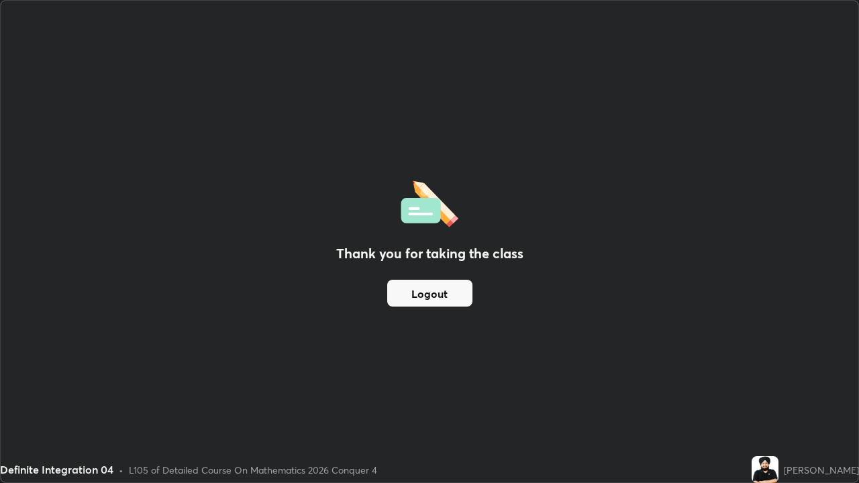
click at [445, 299] on button "Logout" at bounding box center [429, 293] width 85 height 27
click at [446, 299] on button "Logout" at bounding box center [429, 293] width 85 height 27
